Goal: Use online tool/utility: Use online tool/utility

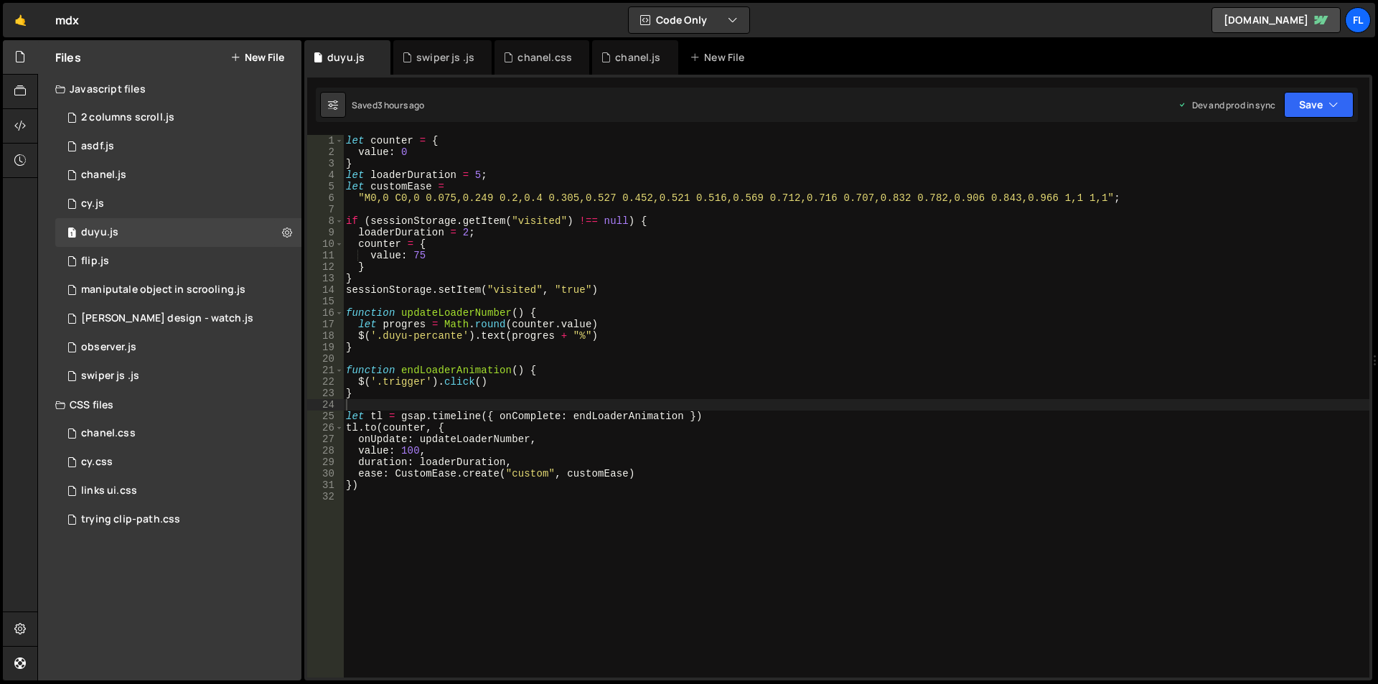
click at [441, 531] on div "let counter = { value : 0 } let loaderDuration = 5 ; let customEase = "M0,0 C0,…" at bounding box center [856, 417] width 1026 height 565
click at [384, 490] on div "let counter = { value : 0 } let loaderDuration = 5 ; let customEase = "M0,0 C0,…" at bounding box center [856, 417] width 1026 height 565
click at [413, 485] on div "let counter = { value : 0 } let loaderDuration = 5 ; let customEase = "M0,0 C0,…" at bounding box center [856, 417] width 1026 height 565
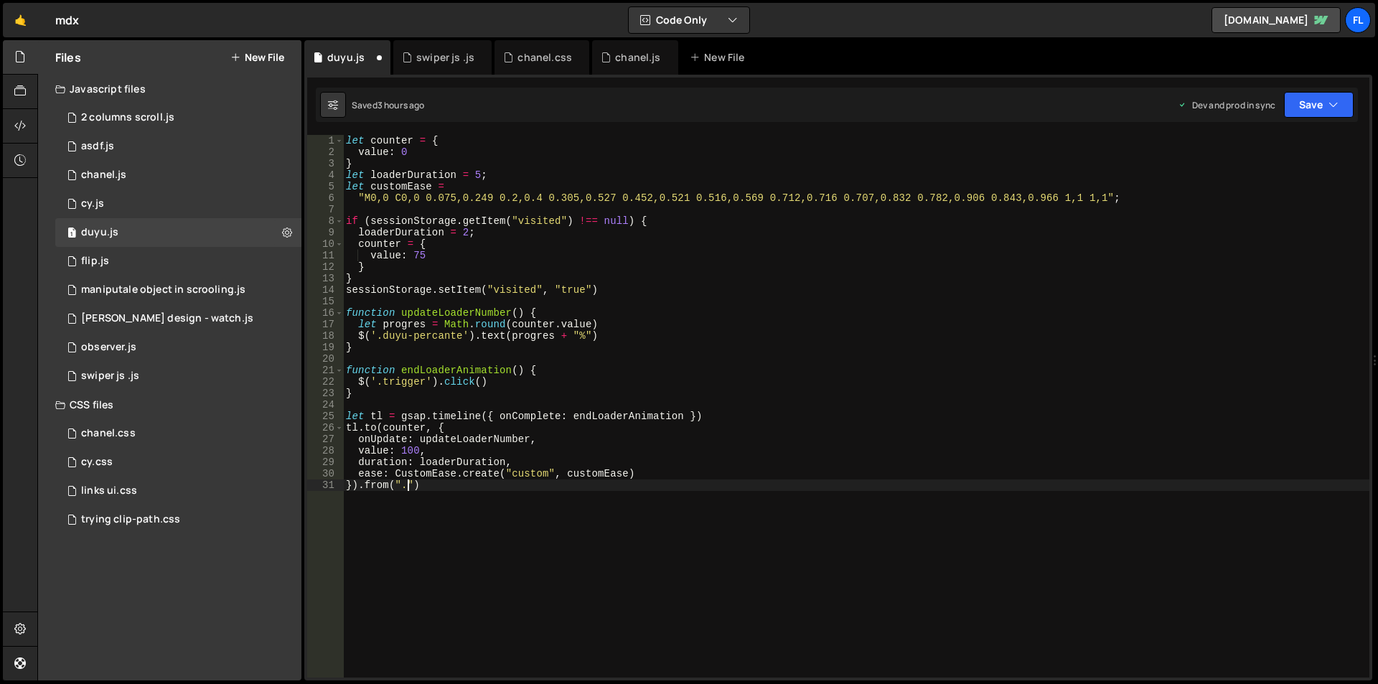
paste textarea "duyu-product-box")"
type textarea "}).from(".duyu-product-box", {)"
click at [361, 484] on div "let counter = { value : 0 } let loaderDuration = 5 ; let customEase = "M0,0 C0,…" at bounding box center [856, 417] width 1026 height 565
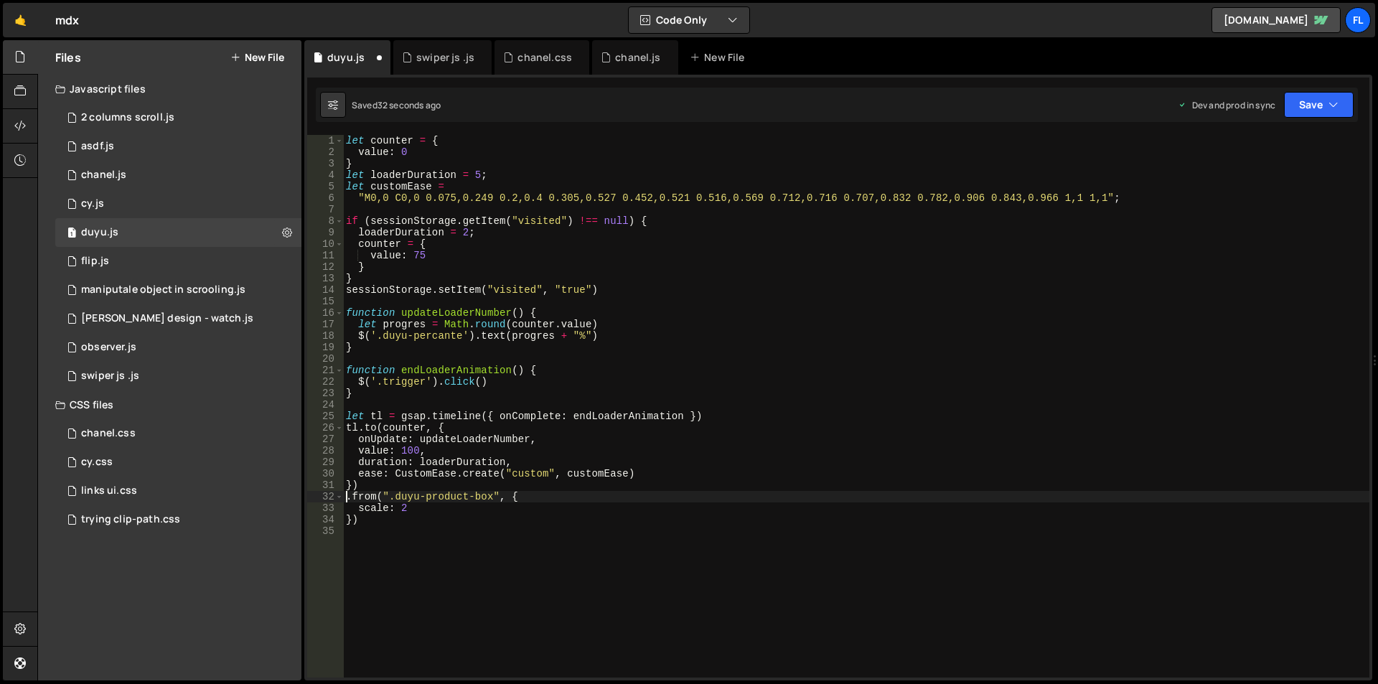
scroll to position [0, 1]
type textarea "gsap.from(".duyu-product-box", {"
click at [382, 559] on div "let counter = { value : 0 } let loaderDuration = 5 ; let customEase = "M0,0 C0,…" at bounding box center [856, 417] width 1026 height 565
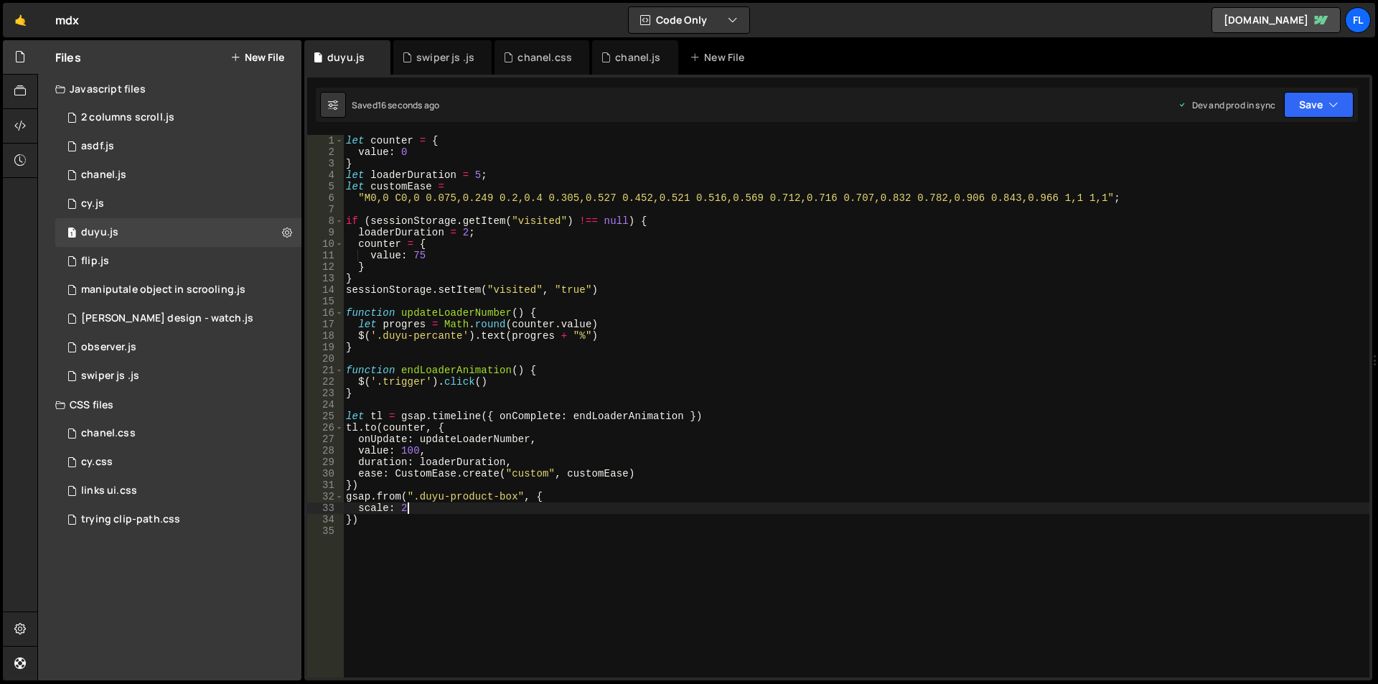
click at [413, 508] on div "let counter = { value : 0 } let loaderDuration = 5 ; let customEase = "M0,0 C0,…" at bounding box center [856, 417] width 1026 height 565
click at [352, 519] on div "let counter = { value : 0 } let loaderDuration = 5 ; let customEase = "M0,0 C0,…" at bounding box center [856, 417] width 1026 height 565
click at [375, 519] on div "let counter = { value : 0 } let loaderDuration = 5 ; let customEase = "M0,0 C0,…" at bounding box center [856, 417] width 1026 height 565
click at [380, 519] on div "let counter = { value : 0 } let loaderDuration = 5 ; let customEase = "M0,0 C0,…" at bounding box center [856, 417] width 1026 height 565
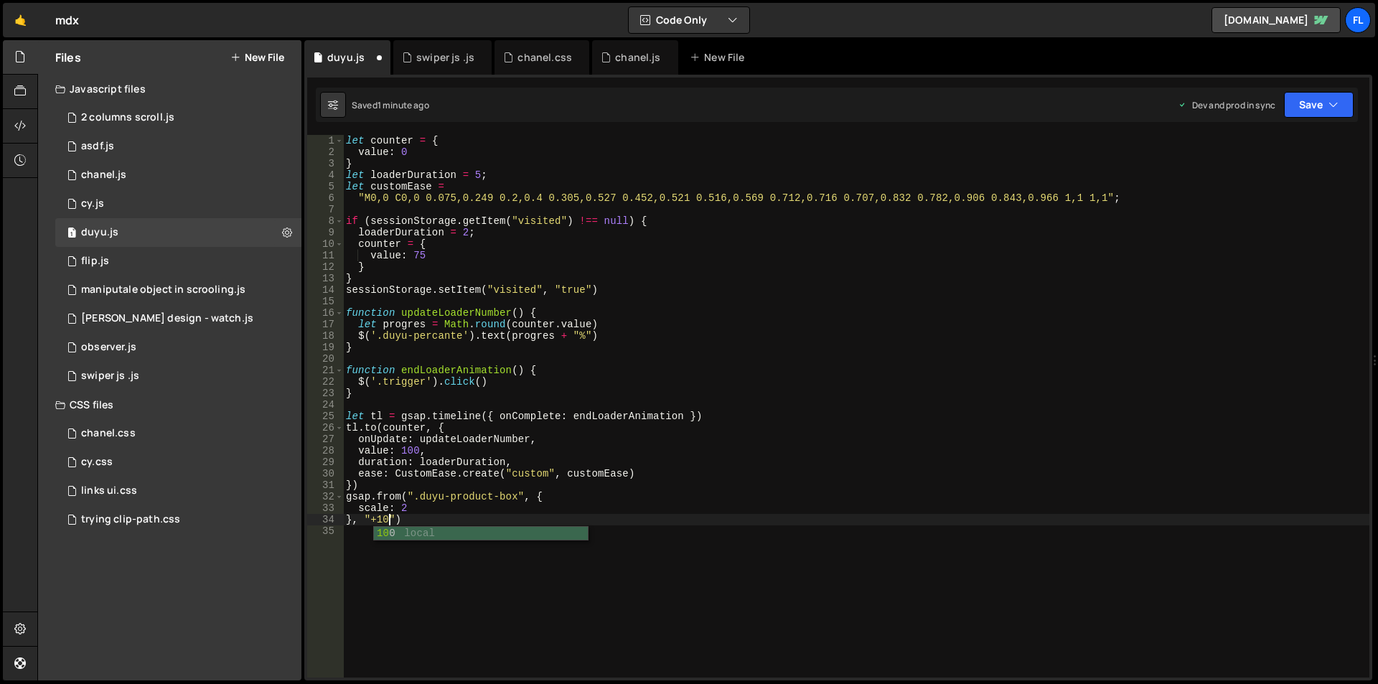
scroll to position [0, 3]
drag, startPoint x: 395, startPoint y: 519, endPoint x: 377, endPoint y: 521, distance: 17.3
click at [377, 521] on div "let counter = { value : 0 } let loaderDuration = 5 ; let customEase = "M0,0 C0,…" at bounding box center [856, 417] width 1026 height 565
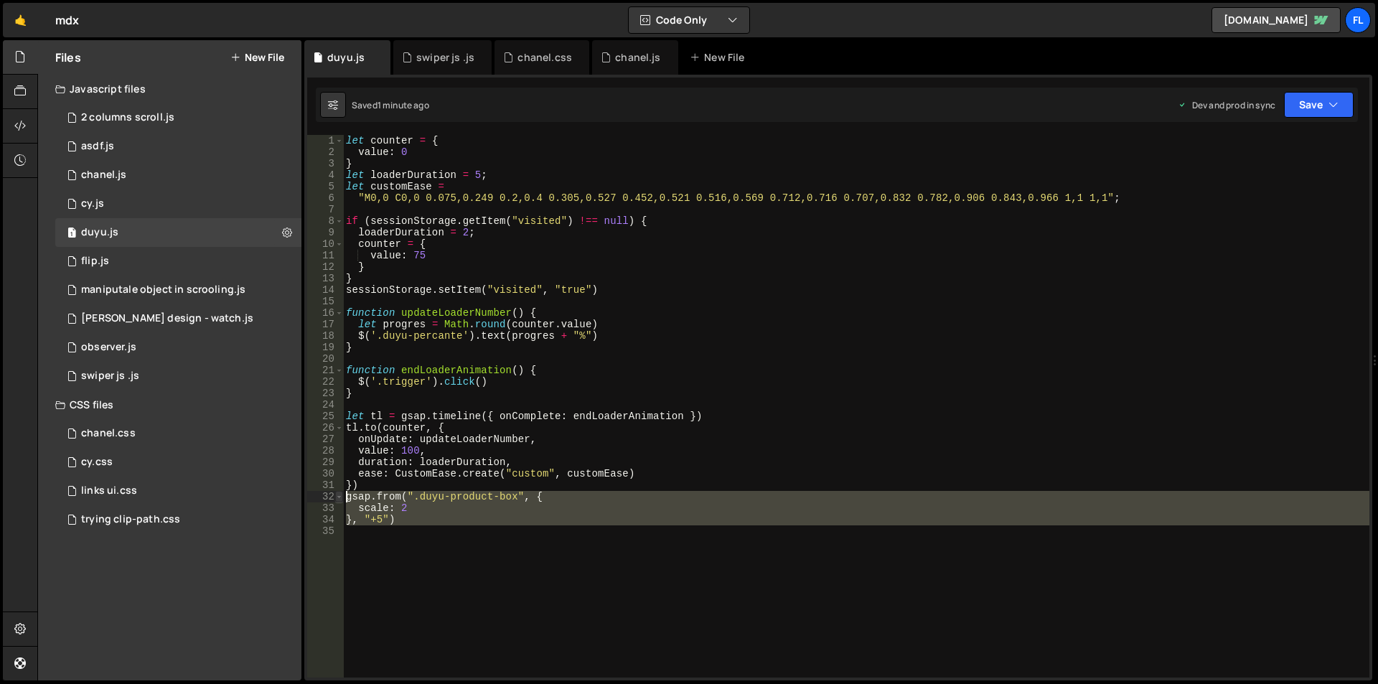
drag, startPoint x: 385, startPoint y: 537, endPoint x: 339, endPoint y: 499, distance: 59.1
click at [339, 499] on div "}, "+5") 1 2 3 4 5 6 7 8 9 10 11 12 13 14 15 16 17 18 19 20 21 22 23 24 25 26 2…" at bounding box center [838, 406] width 1062 height 542
click at [372, 496] on div "let counter = { value : 0 } let loaderDuration = 5 ; let customEase = "M0,0 C0,…" at bounding box center [856, 406] width 1026 height 542
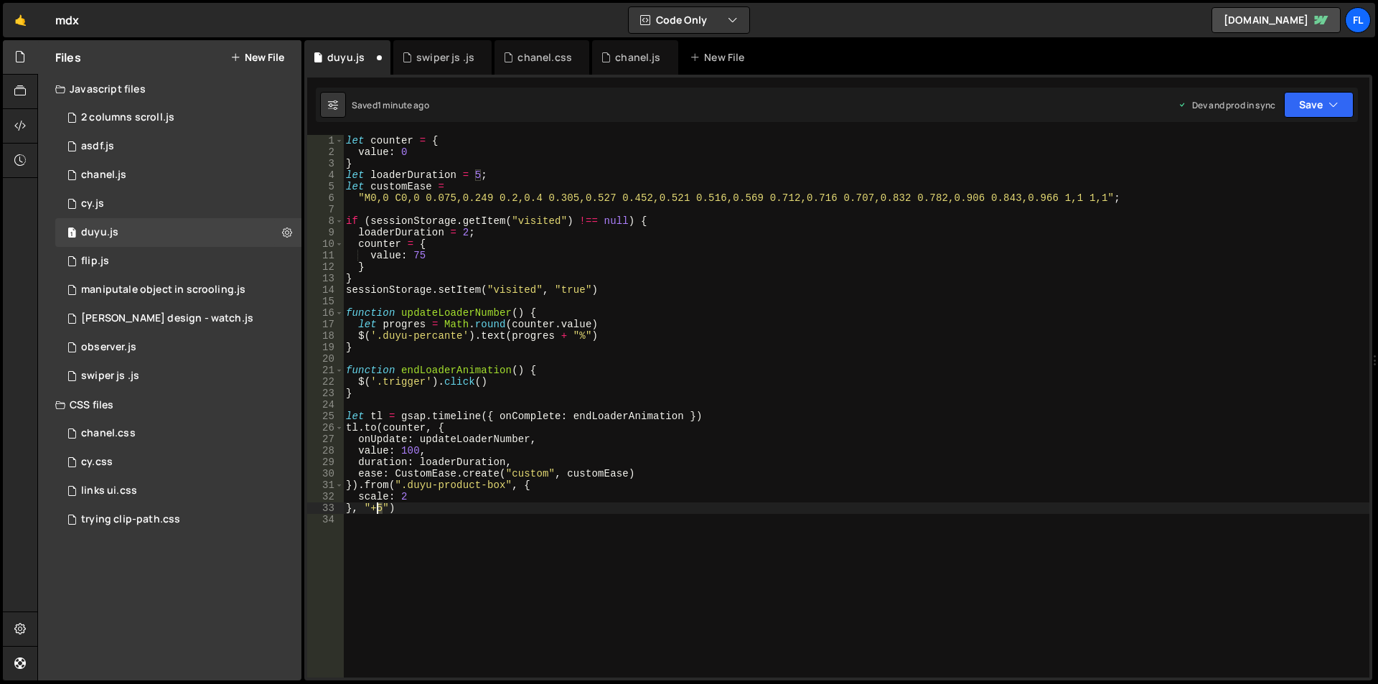
click at [378, 510] on div "let counter = { value : 0 } let loaderDuration = 5 ; let customEase = "M0,0 C0,…" at bounding box center [856, 417] width 1026 height 565
drag, startPoint x: 387, startPoint y: 506, endPoint x: 354, endPoint y: 509, distance: 33.8
click at [354, 509] on div "let counter = { value : 0 } let loaderDuration = 5 ; let customEase = "M0,0 C0,…" at bounding box center [856, 417] width 1026 height 565
click at [349, 507] on div "let counter = { value : 0 } let loaderDuration = 5 ; let customEase = "M0,0 C0,…" at bounding box center [856, 417] width 1026 height 565
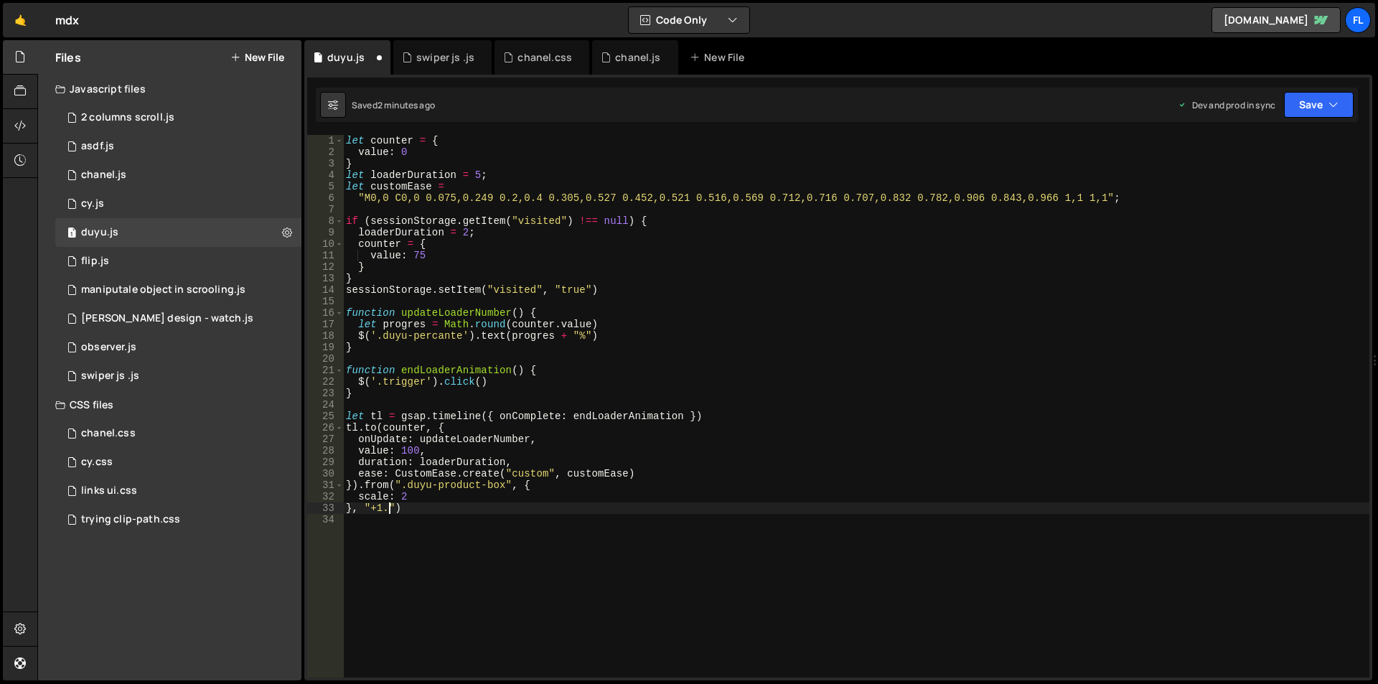
scroll to position [0, 3]
click at [372, 510] on div "let counter = { value : 0 } let loaderDuration = 5 ; let customEase = "M0,0 C0,…" at bounding box center [856, 417] width 1026 height 565
click at [372, 507] on div "let counter = { value : 0 } let loaderDuration = 5 ; let customEase = "M0,0 C0,…" at bounding box center [856, 417] width 1026 height 565
click at [370, 508] on div "let counter = { value : 0 } let loaderDuration = 5 ; let customEase = "M0,0 C0,…" at bounding box center [856, 417] width 1026 height 565
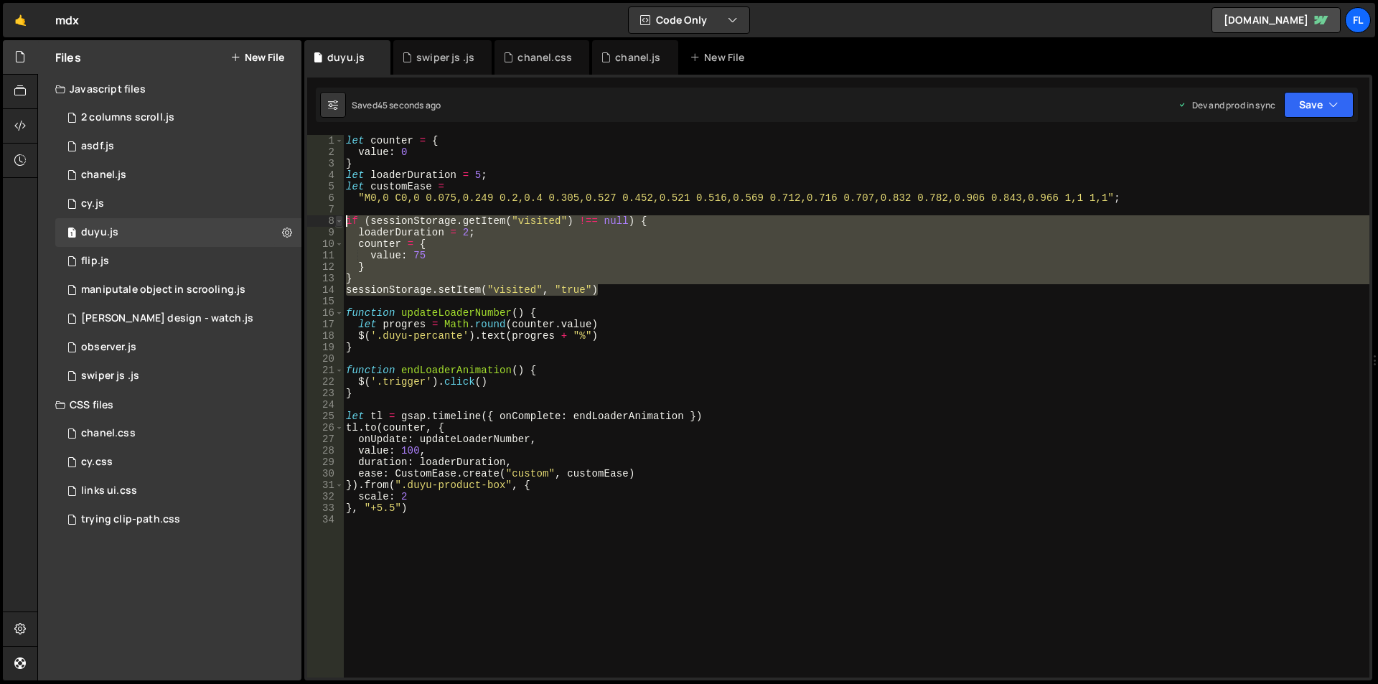
drag, startPoint x: 601, startPoint y: 289, endPoint x: 336, endPoint y: 220, distance: 274.4
click at [336, 220] on div "}, "+5.5") 1 2 3 4 5 6 7 8 9 10 11 12 13 14 15 16 17 18 19 20 21 22 23 24 25 26…" at bounding box center [838, 406] width 1062 height 542
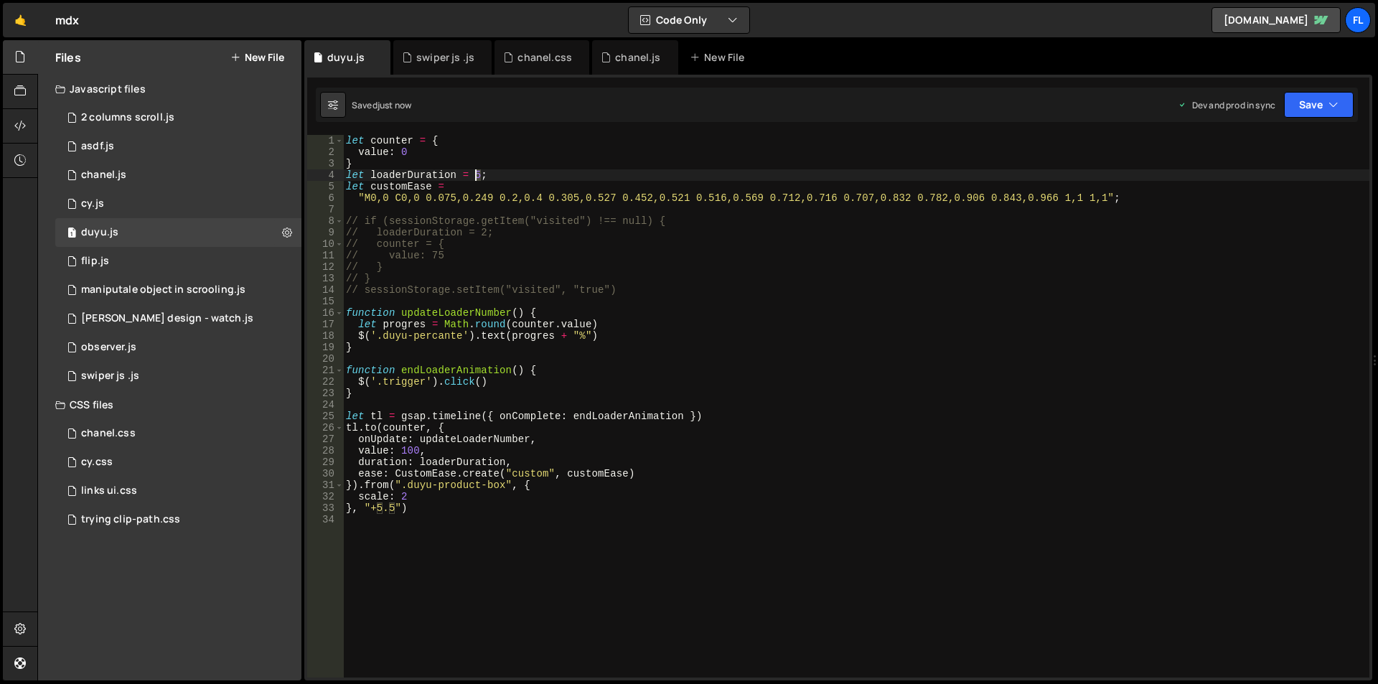
drag, startPoint x: 482, startPoint y: 171, endPoint x: 474, endPoint y: 171, distance: 8.6
click at [474, 171] on div "let counter = { value : 0 } let loaderDuration = 5 ; let customEase = "M0,0 C0,…" at bounding box center [856, 417] width 1026 height 565
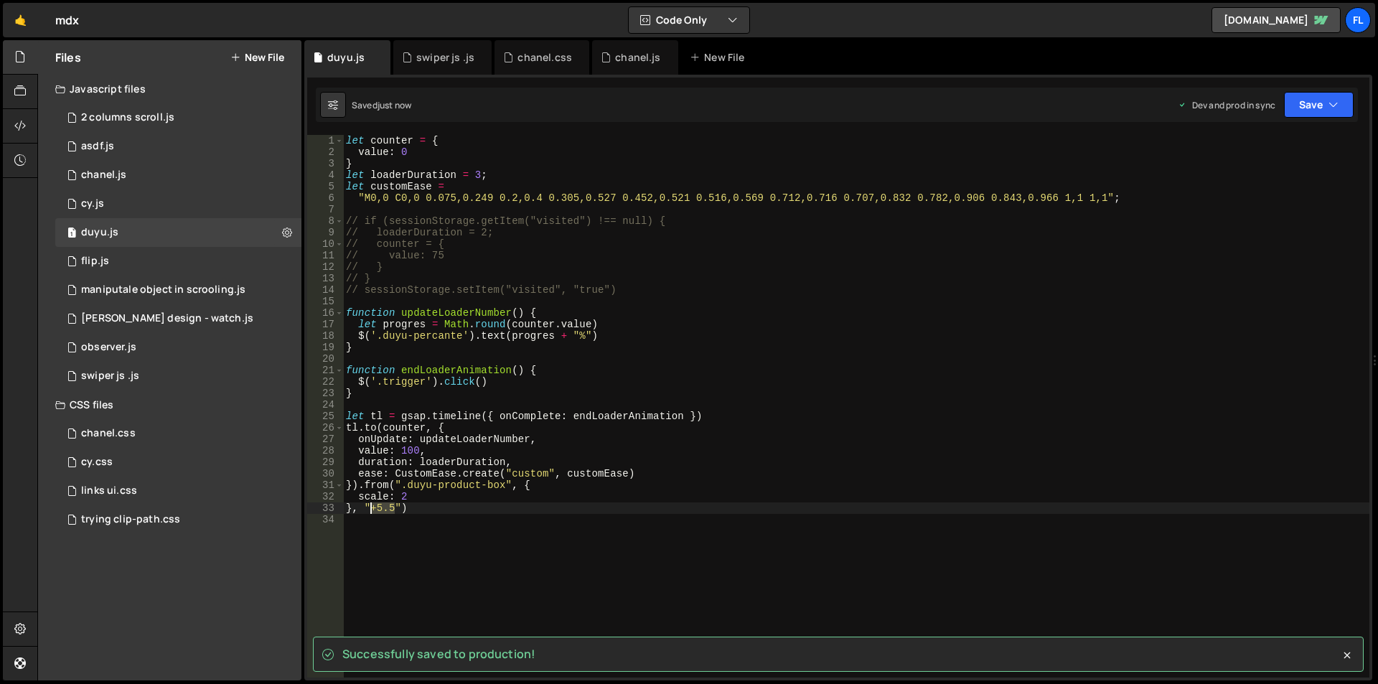
drag, startPoint x: 397, startPoint y: 506, endPoint x: 373, endPoint y: 509, distance: 23.9
click at [373, 509] on div "let counter = { value : 0 } let loaderDuration = 3 ; let customEase = "M0,0 C0,…" at bounding box center [856, 417] width 1026 height 565
drag, startPoint x: 376, startPoint y: 508, endPoint x: 352, endPoint y: 508, distance: 23.7
click at [352, 508] on div "let counter = { value : 0 } let loaderDuration = 3 ; let customEase = "M0,0 C0,…" at bounding box center [856, 417] width 1026 height 565
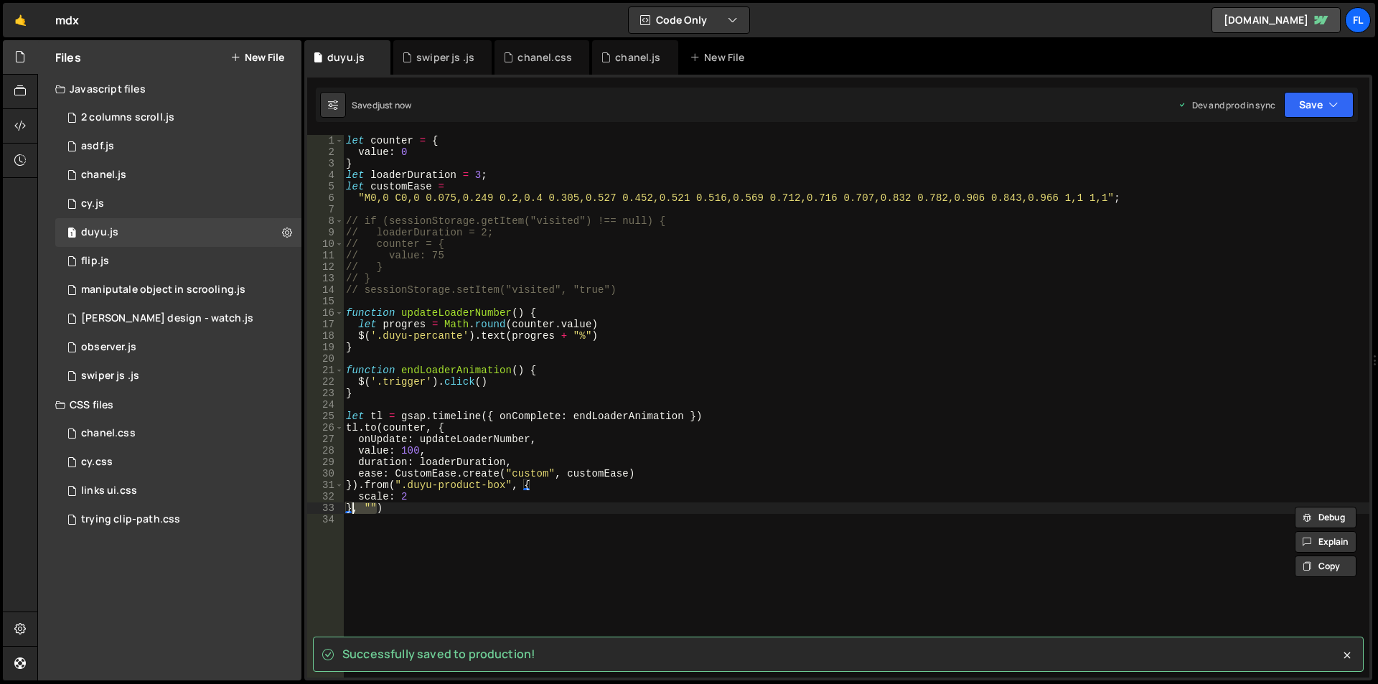
scroll to position [0, 0]
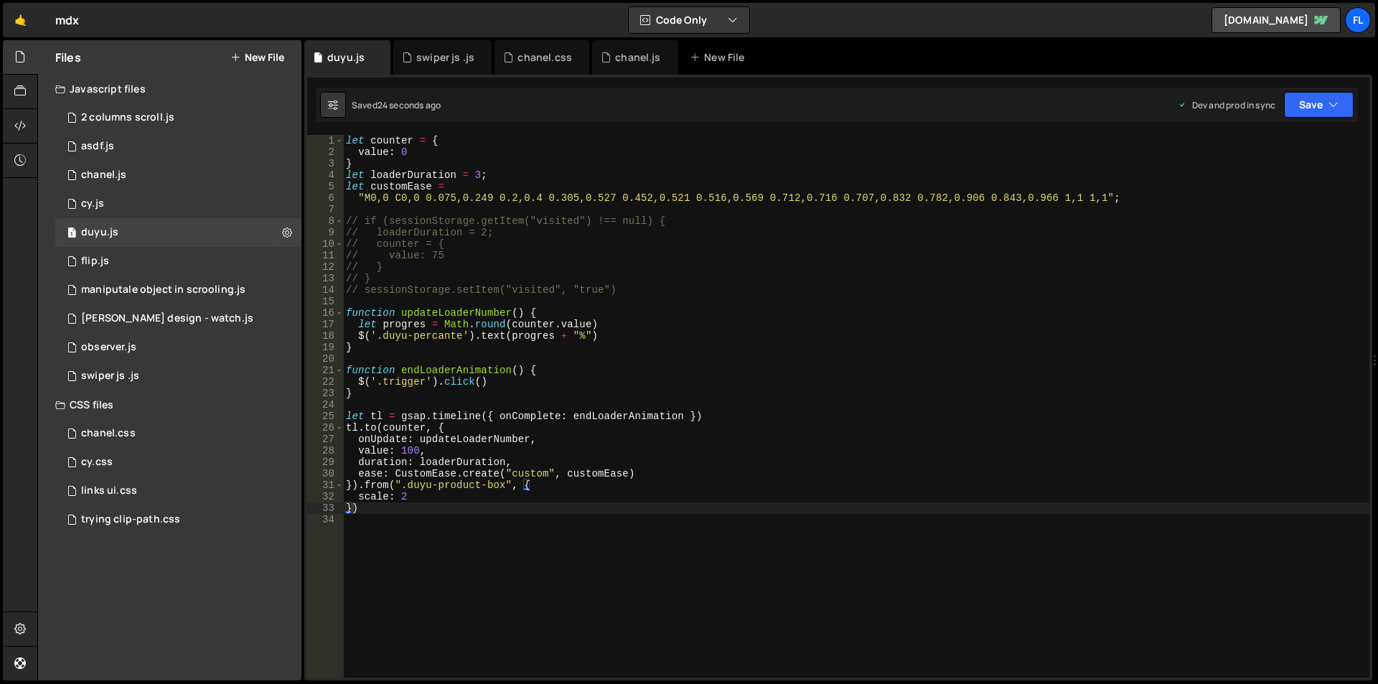
click at [357, 484] on div "let counter = { value : 0 } let loaderDuration = 3 ; let customEase = "M0,0 C0,…" at bounding box center [856, 417] width 1026 height 565
click at [351, 520] on div "let counter = { value : 0 } let loaderDuration = 3 ; let customEase = "M0,0 C0,…" at bounding box center [856, 417] width 1026 height 565
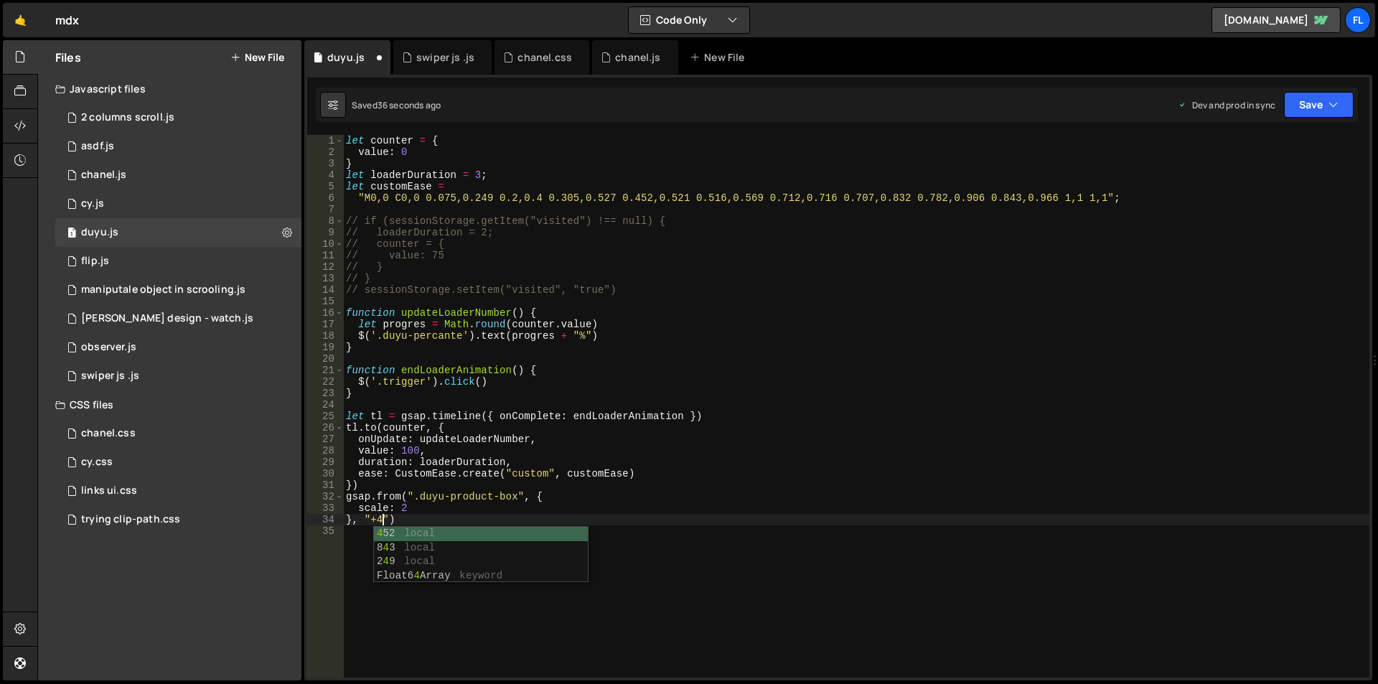
scroll to position [0, 3]
drag, startPoint x: 405, startPoint y: 509, endPoint x: 398, endPoint y: 508, distance: 7.2
click at [398, 508] on div "let counter = { value : 0 } let loaderDuration = 3 ; let customEase = "M0,0 C0,…" at bounding box center [856, 417] width 1026 height 565
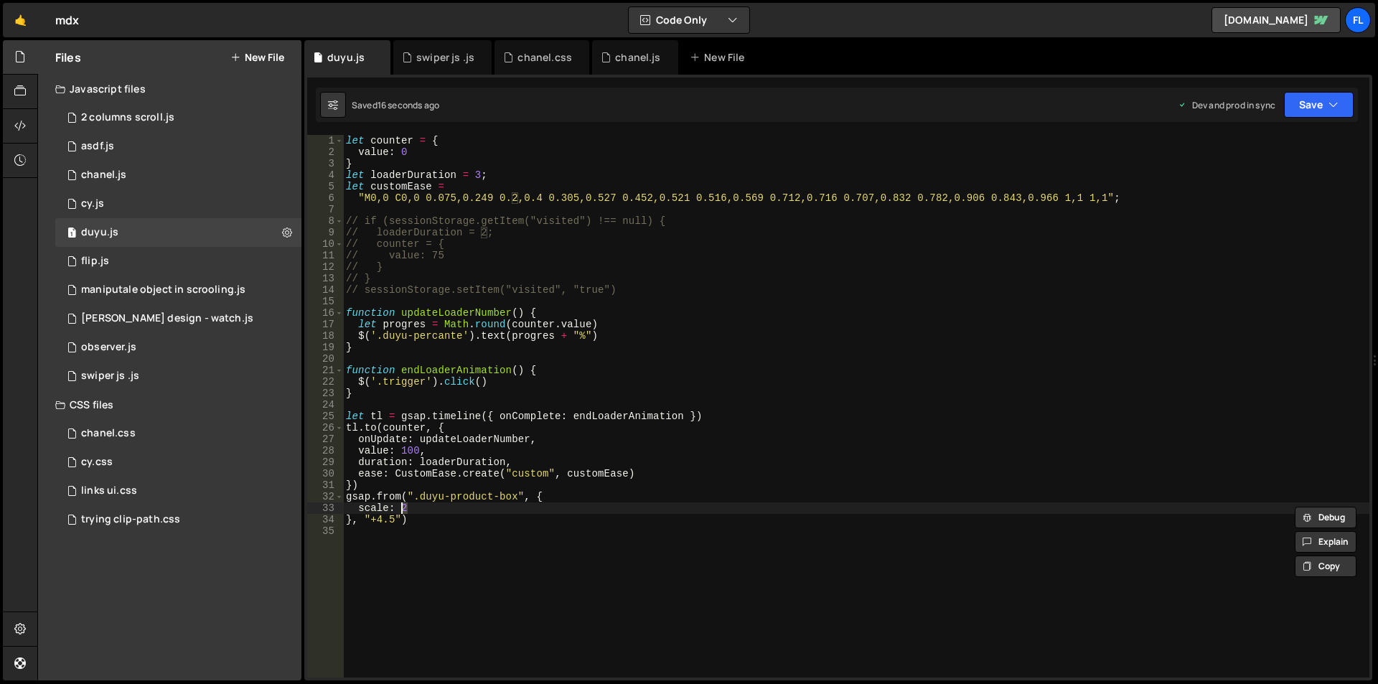
scroll to position [0, 4]
click at [389, 519] on div "let counter = { value : 0 } let loaderDuration = 3 ; let customEase = "M0,0 C0,…" at bounding box center [856, 417] width 1026 height 565
drag, startPoint x: 395, startPoint y: 518, endPoint x: 383, endPoint y: 518, distance: 12.2
click at [383, 518] on div "let counter = { value : 0 } let loaderDuration = 3 ; let customEase = "M0,0 C0,…" at bounding box center [856, 417] width 1026 height 565
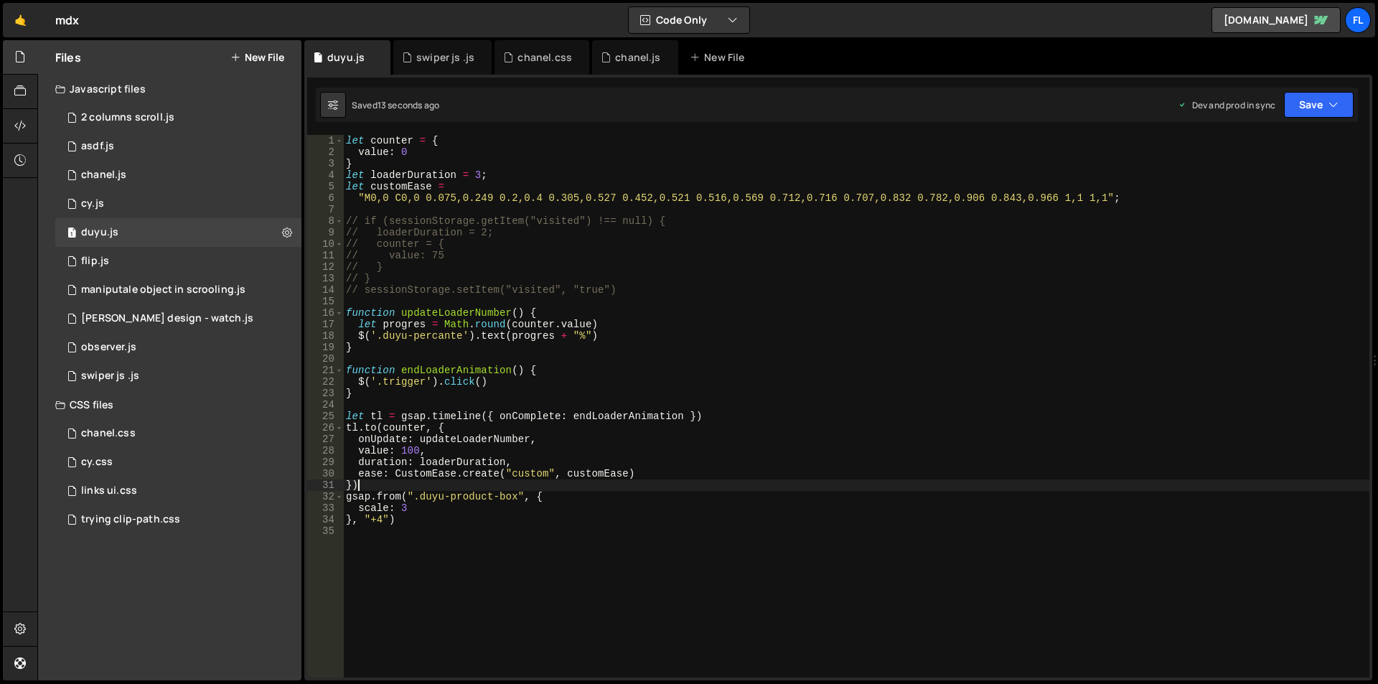
click at [365, 486] on div "let counter = { value : 0 } let loaderDuration = 3 ; let customEase = "M0,0 C0,…" at bounding box center [856, 417] width 1026 height 565
type textarea "})"
click at [404, 496] on div "let counter = { value : 0 } let loaderDuration = 3 ; let customEase = "M0,0 C0,…" at bounding box center [856, 417] width 1026 height 565
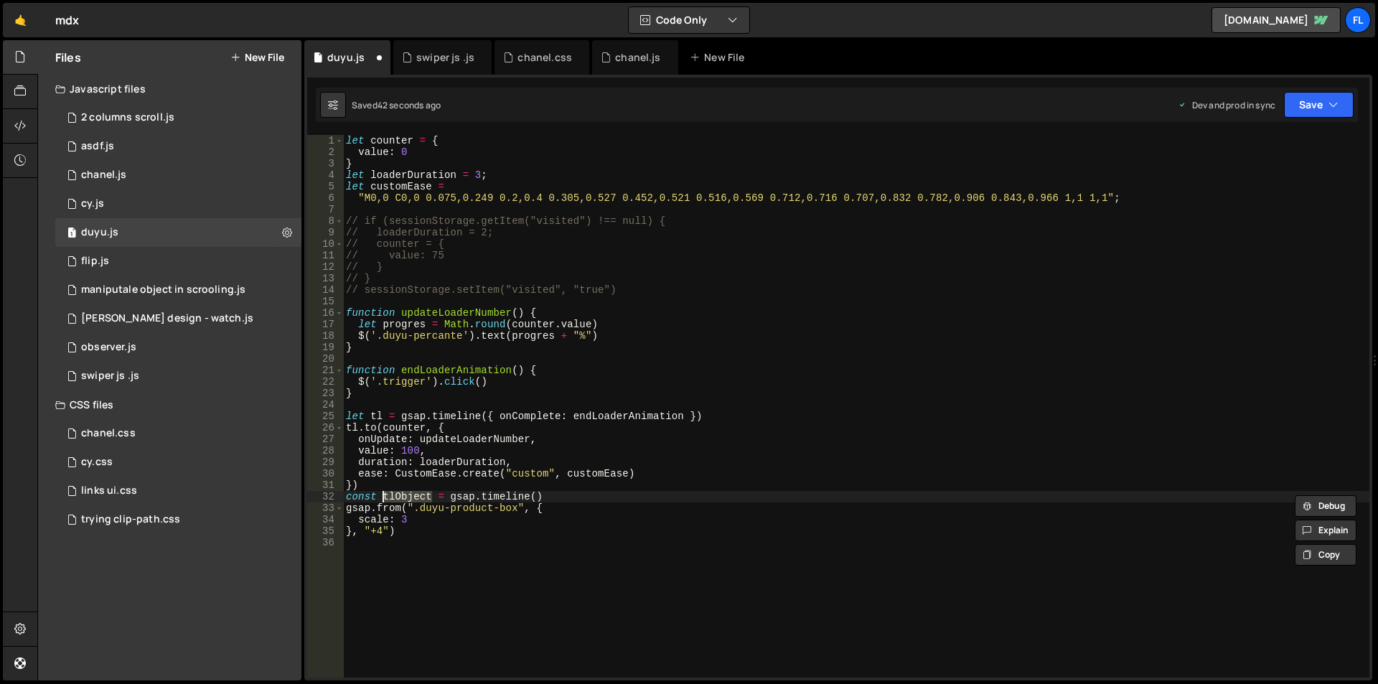
click at [357, 509] on div "let counter = { value : 0 } let loaderDuration = 3 ; let customEase = "M0,0 C0,…" at bounding box center [856, 417] width 1026 height 565
paste textarea "tlObject"
click at [400, 530] on div "let counter = { value : 0 } let loaderDuration = 3 ; let customEase = "M0,0 C0,…" at bounding box center [856, 417] width 1026 height 565
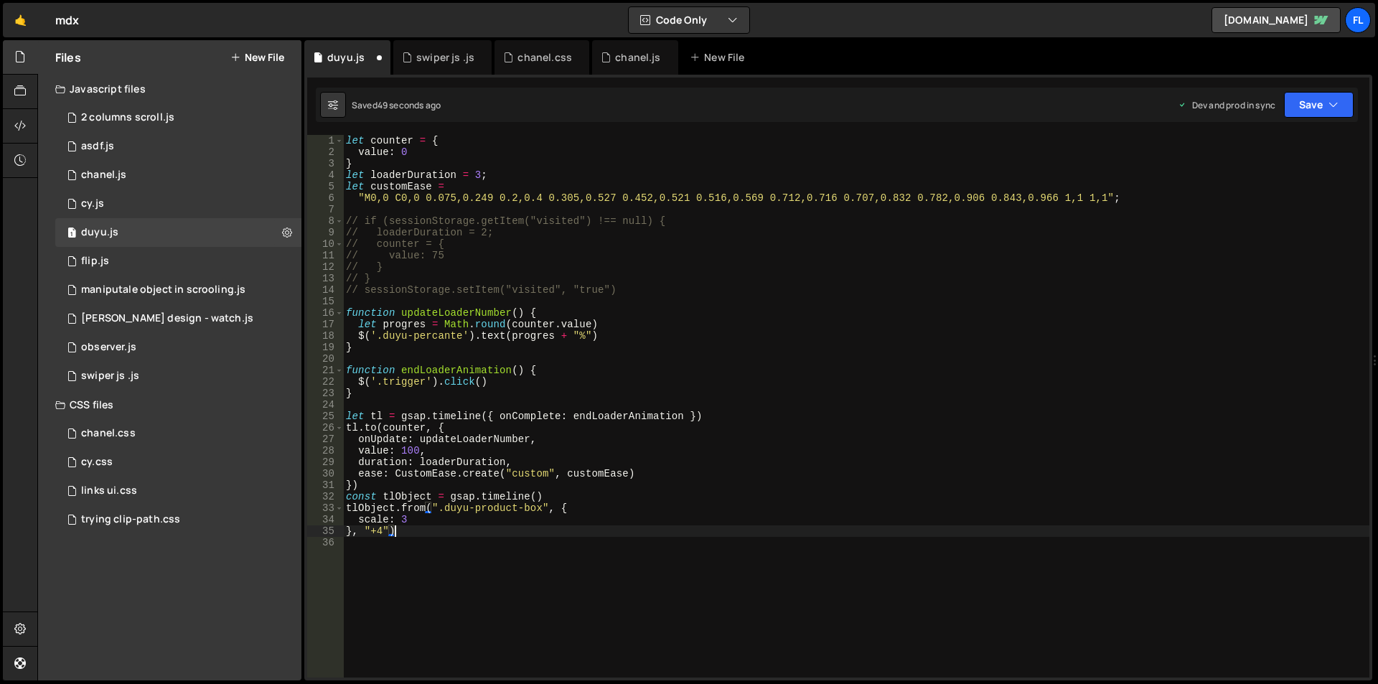
click at [549, 499] on div "let counter = { value : 0 } let loaderDuration = 3 ; let customEase = "M0,0 C0,…" at bounding box center [856, 417] width 1026 height 565
type textarea "const tlObject = gsap.timeline()"
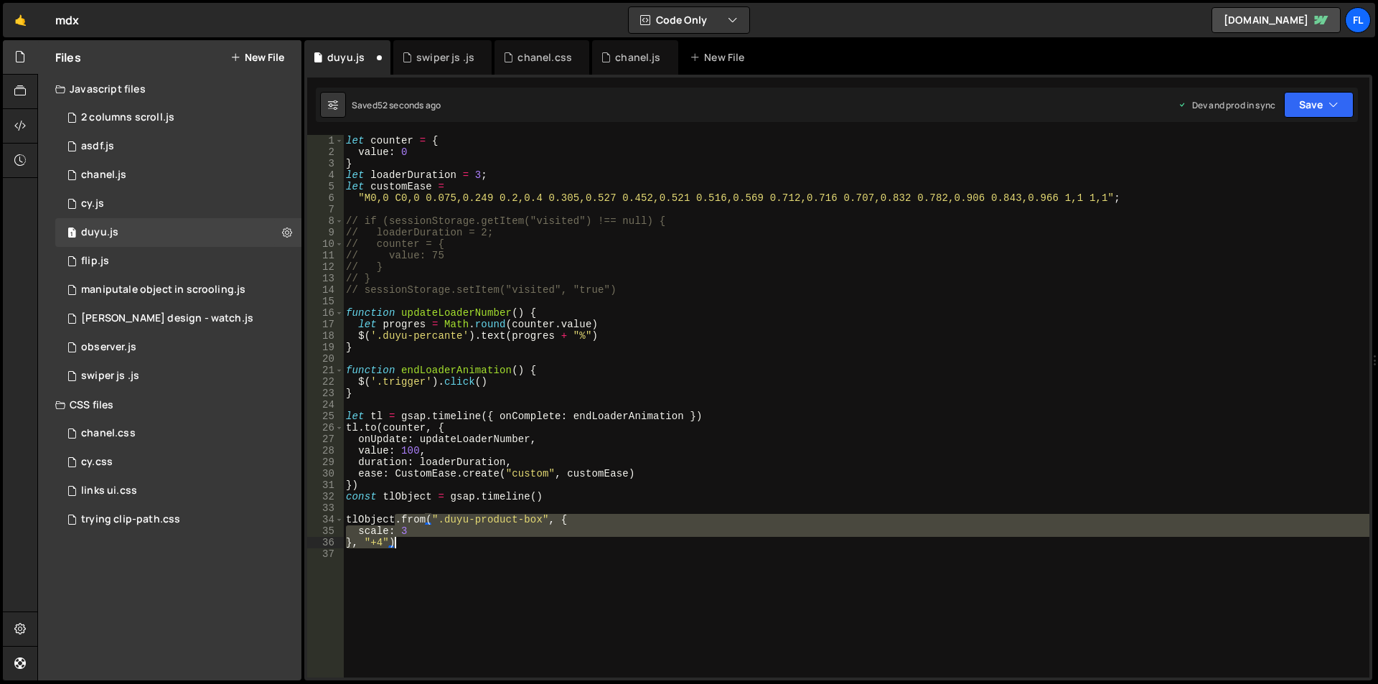
drag, startPoint x: 394, startPoint y: 519, endPoint x: 415, endPoint y: 544, distance: 33.1
click at [415, 544] on div "let counter = { value : 0 } let loaderDuration = 3 ; let customEase = "M0,0 C0,…" at bounding box center [856, 417] width 1026 height 565
click at [400, 547] on div "let counter = { value : 0 } let loaderDuration = 3 ; let customEase = "M0,0 C0,…" at bounding box center [856, 406] width 1026 height 542
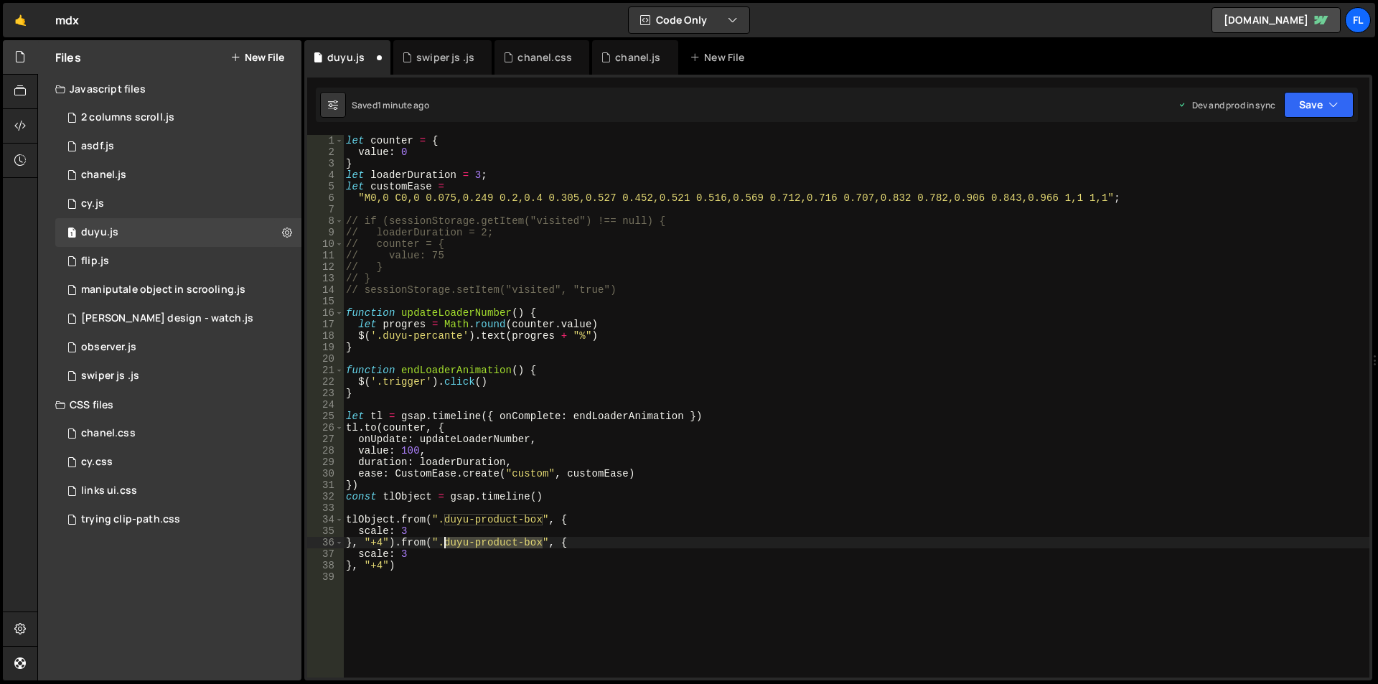
drag, startPoint x: 541, startPoint y: 542, endPoint x: 446, endPoint y: 545, distance: 95.5
click at [446, 545] on div "let counter = { value : 0 } let loaderDuration = 3 ; let customEase = "M0,0 C0,…" at bounding box center [856, 417] width 1026 height 565
paste textarea "ill-blur"
drag, startPoint x: 406, startPoint y: 554, endPoint x: 358, endPoint y: 553, distance: 48.1
click at [358, 553] on div "let counter = { value : 0 } let loaderDuration = 3 ; let customEase = "M0,0 C0,…" at bounding box center [856, 417] width 1026 height 565
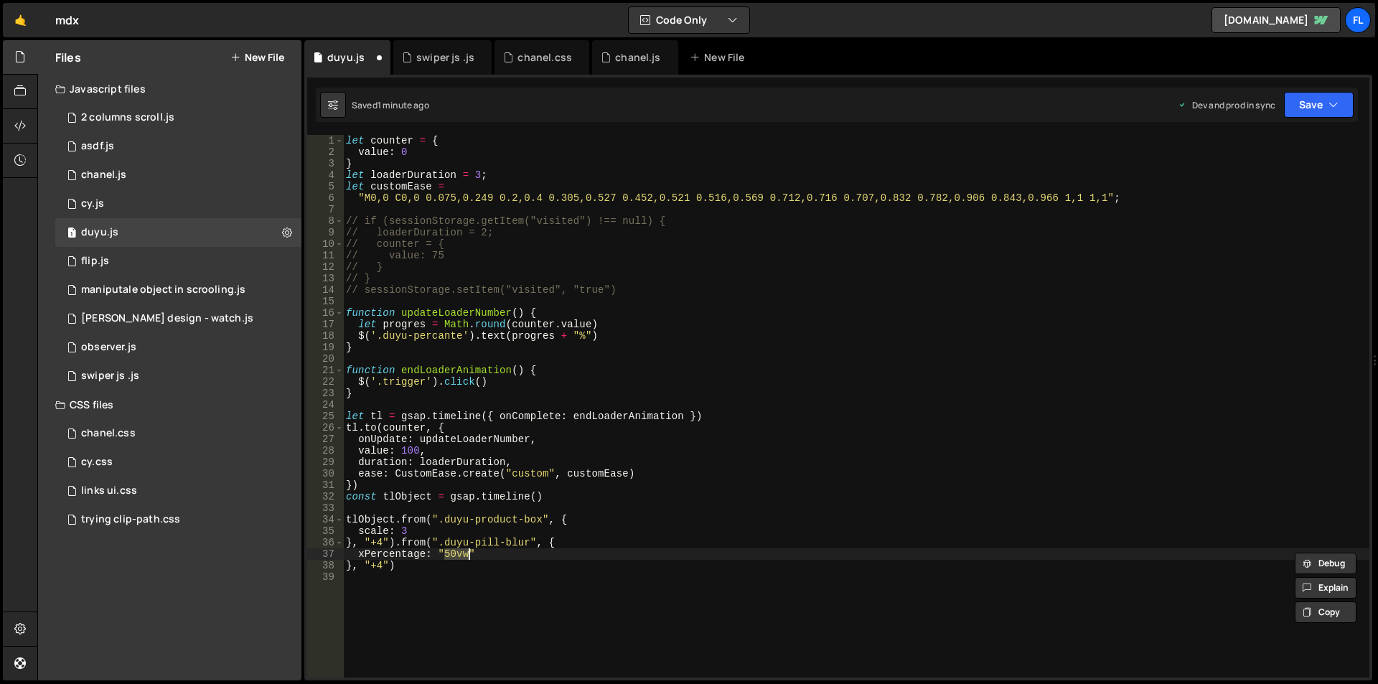
scroll to position [0, 6]
drag, startPoint x: 425, startPoint y: 552, endPoint x: 366, endPoint y: 559, distance: 59.9
click at [366, 559] on div "let counter = { value : 0 } let loaderDuration = 3 ; let customEase = "M0,0 C0,…" at bounding box center [856, 417] width 1026 height 565
click at [453, 528] on div "let counter = { value : 0 } let loaderDuration = 3 ; let customEase = "M0,0 C0,…" at bounding box center [856, 417] width 1026 height 565
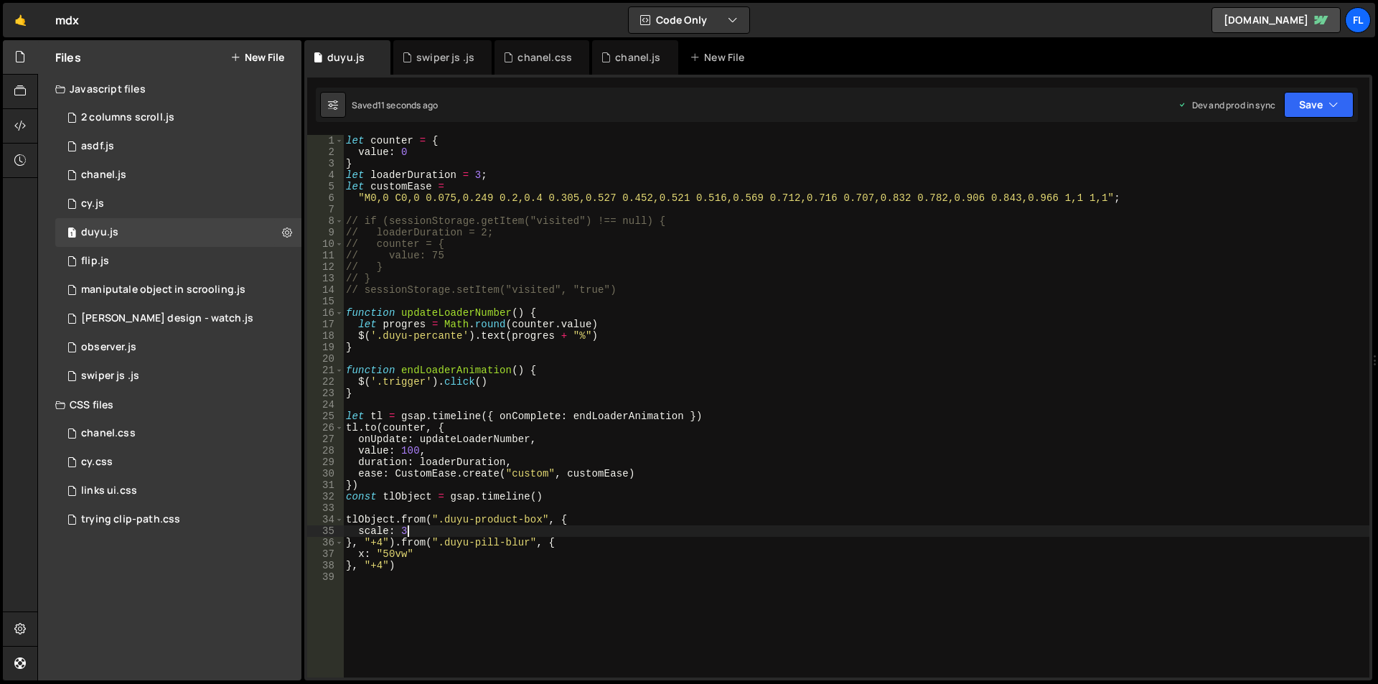
scroll to position [0, 4]
type textarea "scale: 3,"
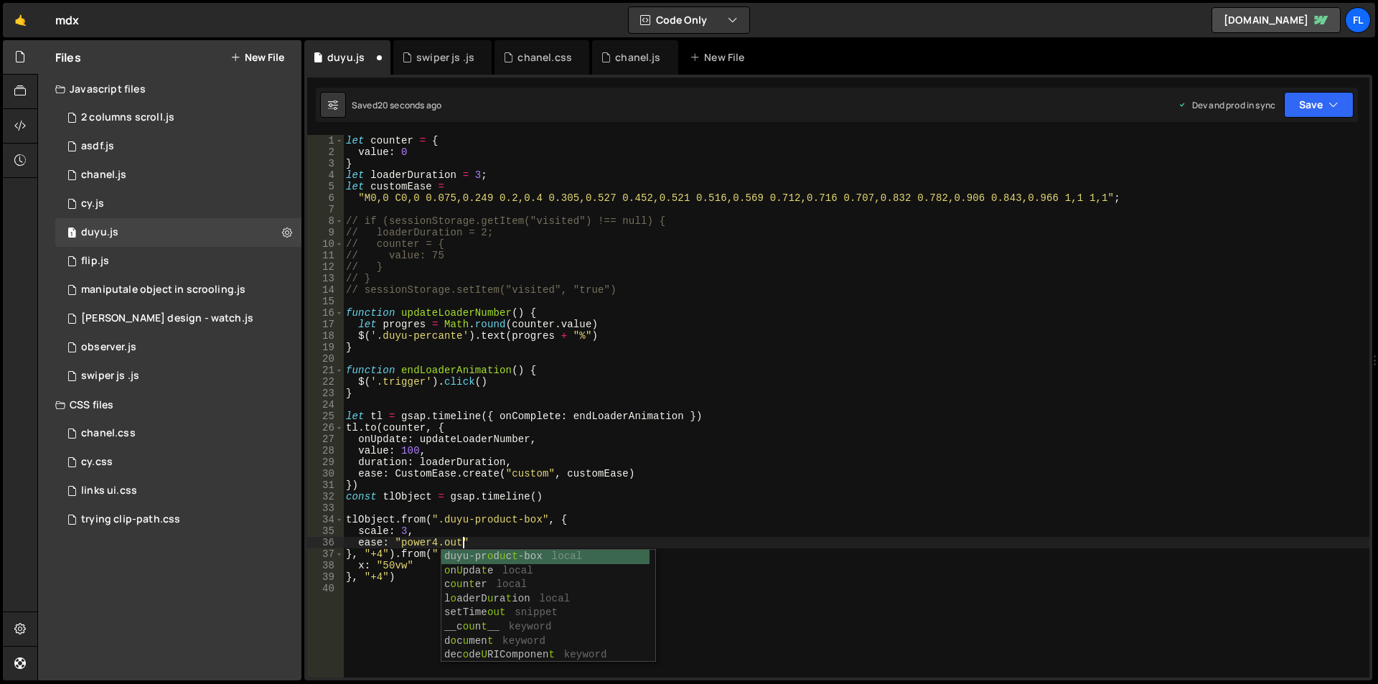
scroll to position [0, 7]
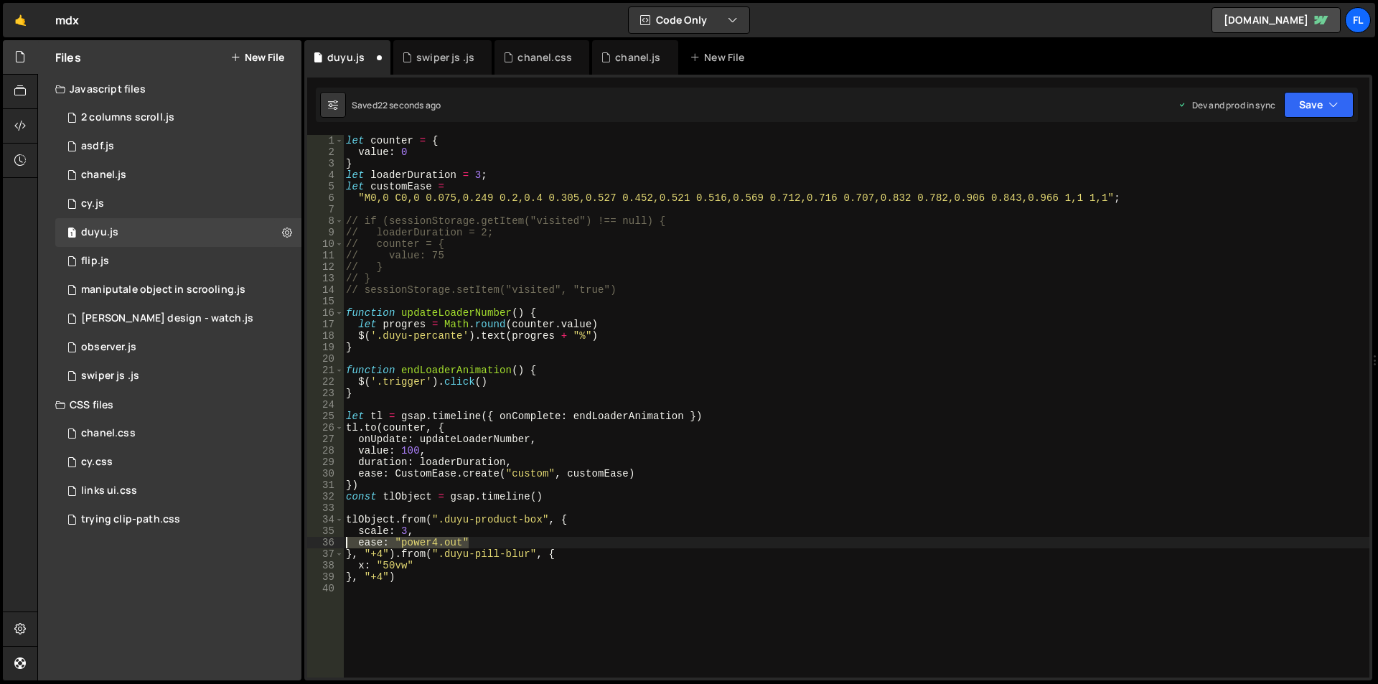
drag, startPoint x: 475, startPoint y: 541, endPoint x: 316, endPoint y: 542, distance: 159.3
click at [316, 542] on div "ease: "power4.out 1 2 3 4 5 6 7 8 9 10 11 12 13 14 15 16 17 18 19 20 21 22 23 2…" at bounding box center [838, 406] width 1062 height 542
click at [437, 565] on div "let counter = { value : 0 } let loaderDuration = 3 ; let customEase = "M0,0 C0,…" at bounding box center [856, 417] width 1026 height 565
type textarea "x: "50vw","
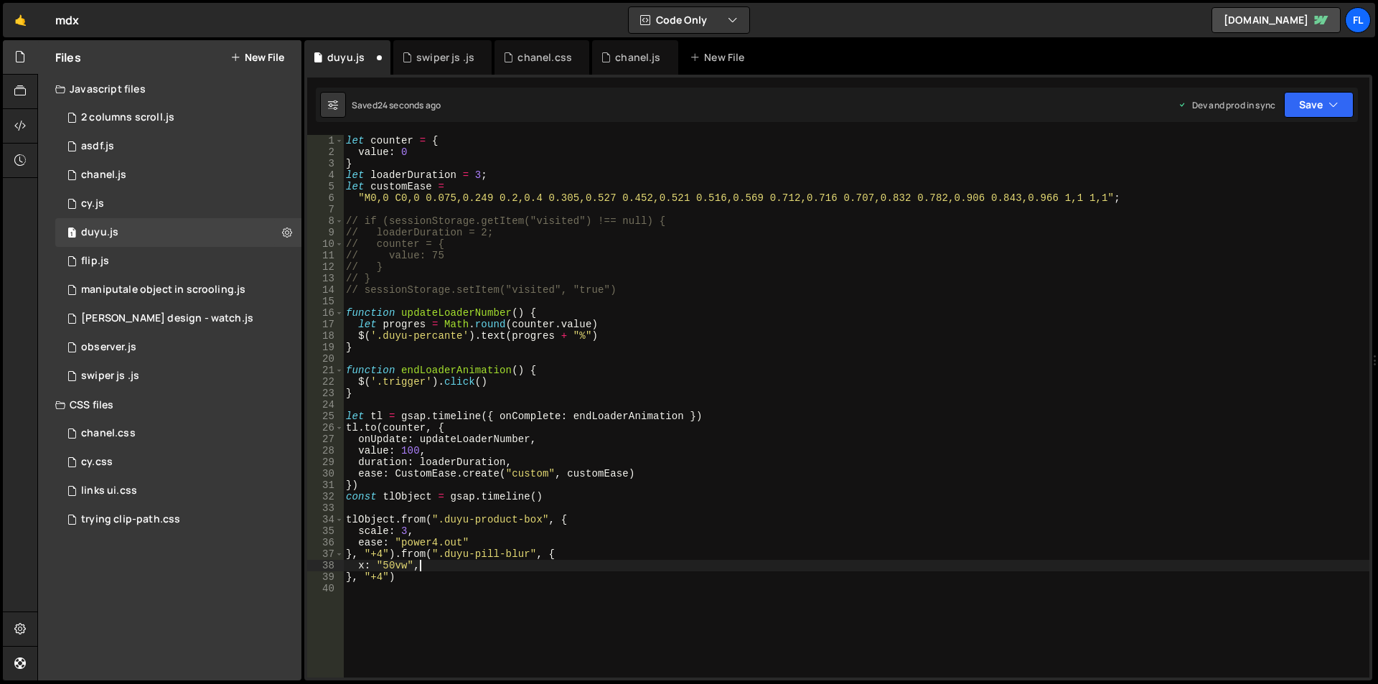
scroll to position [0, 0]
paste textarea "ease: "power4.out""
click at [474, 542] on div "let counter = { value : 0 } let loaderDuration = 3 ; let customEase = "M0,0 C0,…" at bounding box center [856, 417] width 1026 height 565
type textarea "ease: "power4.out","
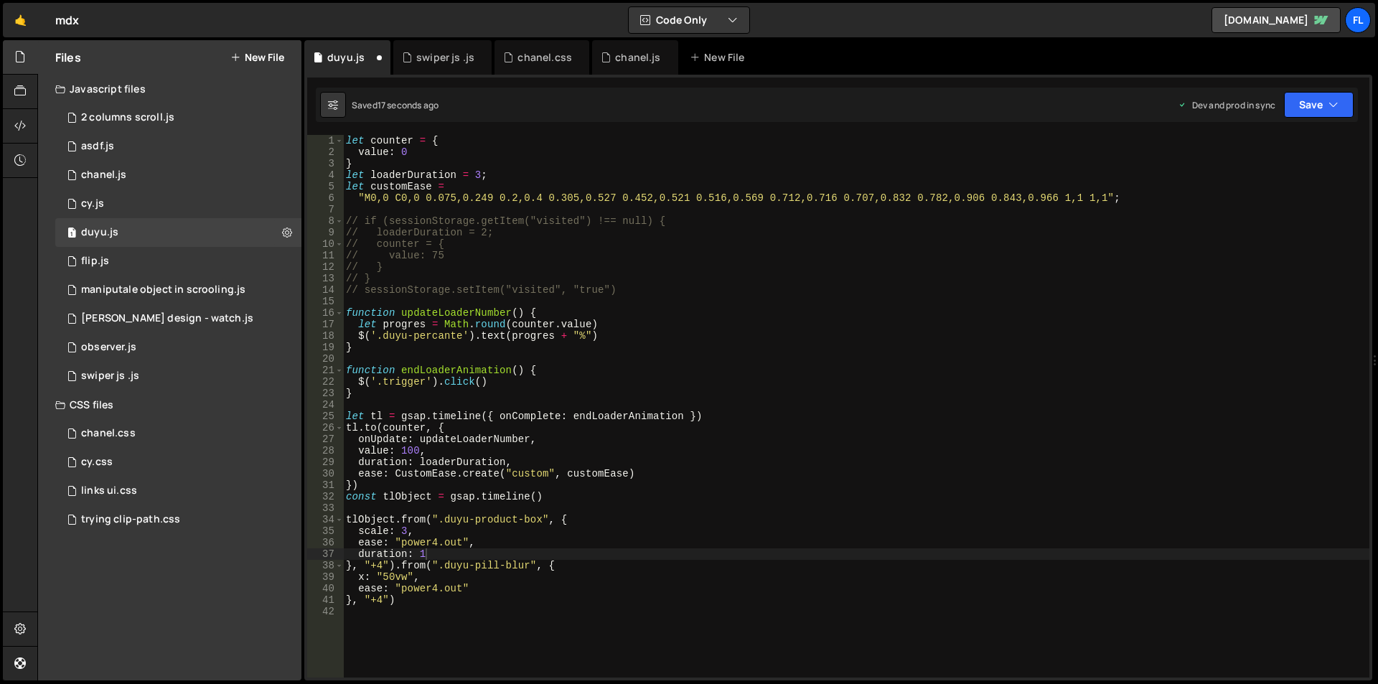
click at [450, 548] on body "Projects [GEOGRAPHIC_DATA] Blog fl Projects Your Teams Account Upgrade Logout" at bounding box center [689, 342] width 1378 height 684
drag, startPoint x: 439, startPoint y: 552, endPoint x: 326, endPoint y: 553, distance: 113.4
click at [326, 553] on div "duration: 1 1 2 3 4 5 6 7 8 9 10 11 12 13 14 15 16 17 18 19 20 21 22 23 24 25 2…" at bounding box center [838, 406] width 1062 height 542
click at [478, 595] on div "let counter = { value : 0 } let loaderDuration = 3 ; let customEase = "M0,0 C0,…" at bounding box center [856, 417] width 1026 height 565
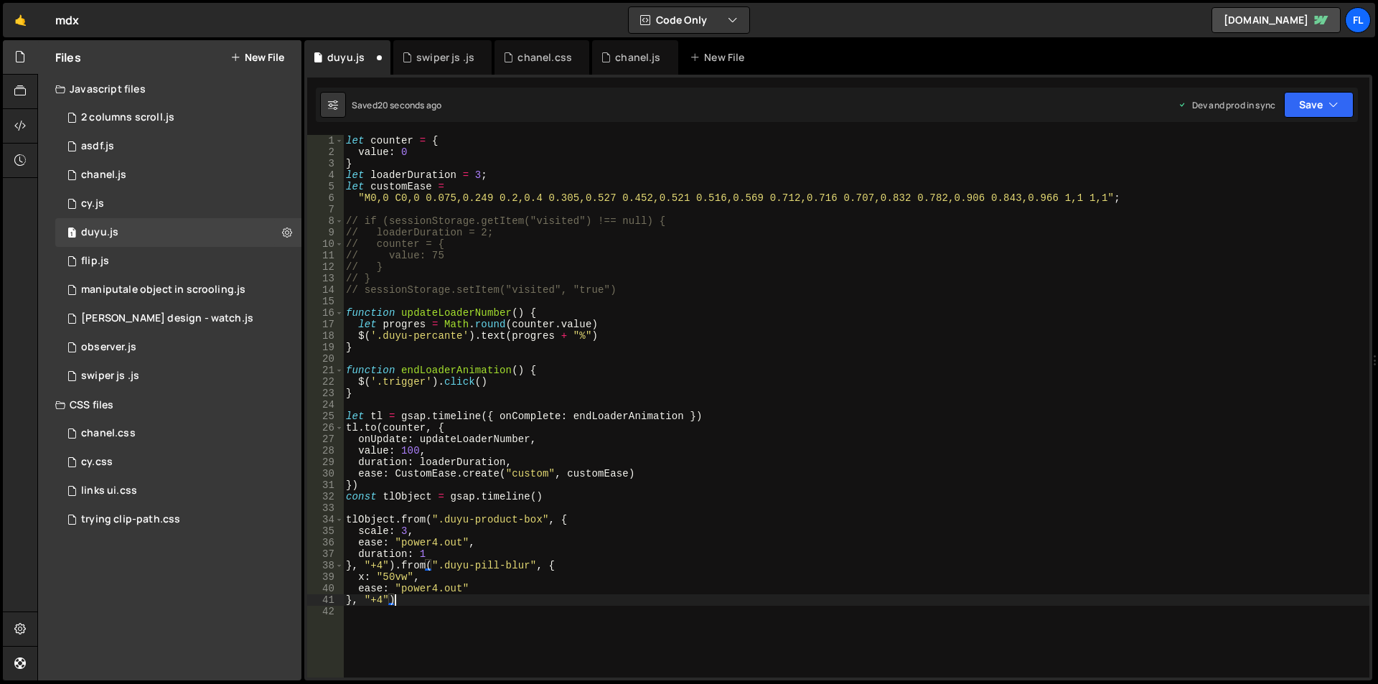
click at [484, 585] on div "let counter = { value : 0 } let loaderDuration = 3 ; let customEase = "M0,0 C0,…" at bounding box center [856, 417] width 1026 height 565
type textarea "ease: "power4.out","
paste textarea "duration: 1"
click at [494, 584] on div "let counter = { value : 0 } let loaderDuration = 3 ; let customEase = "M0,0 C0,…" at bounding box center [856, 417] width 1026 height 565
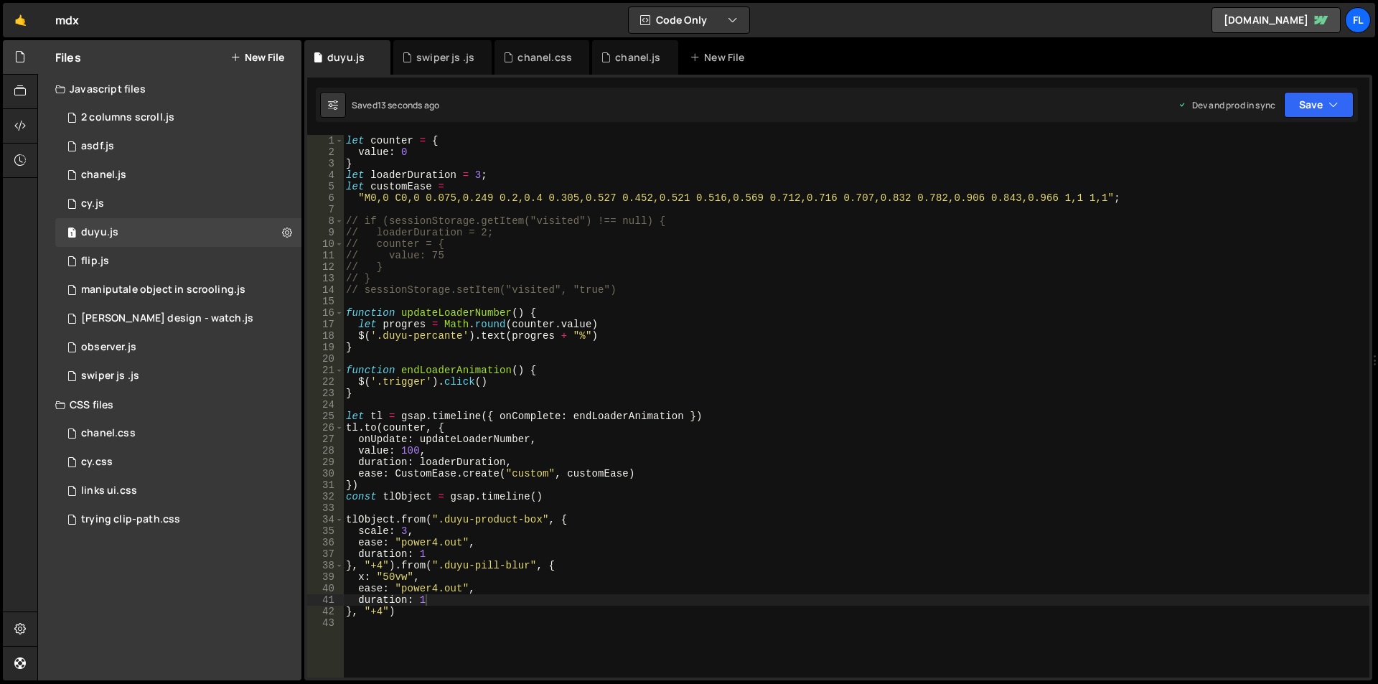
type textarea "ease: "power4.out","
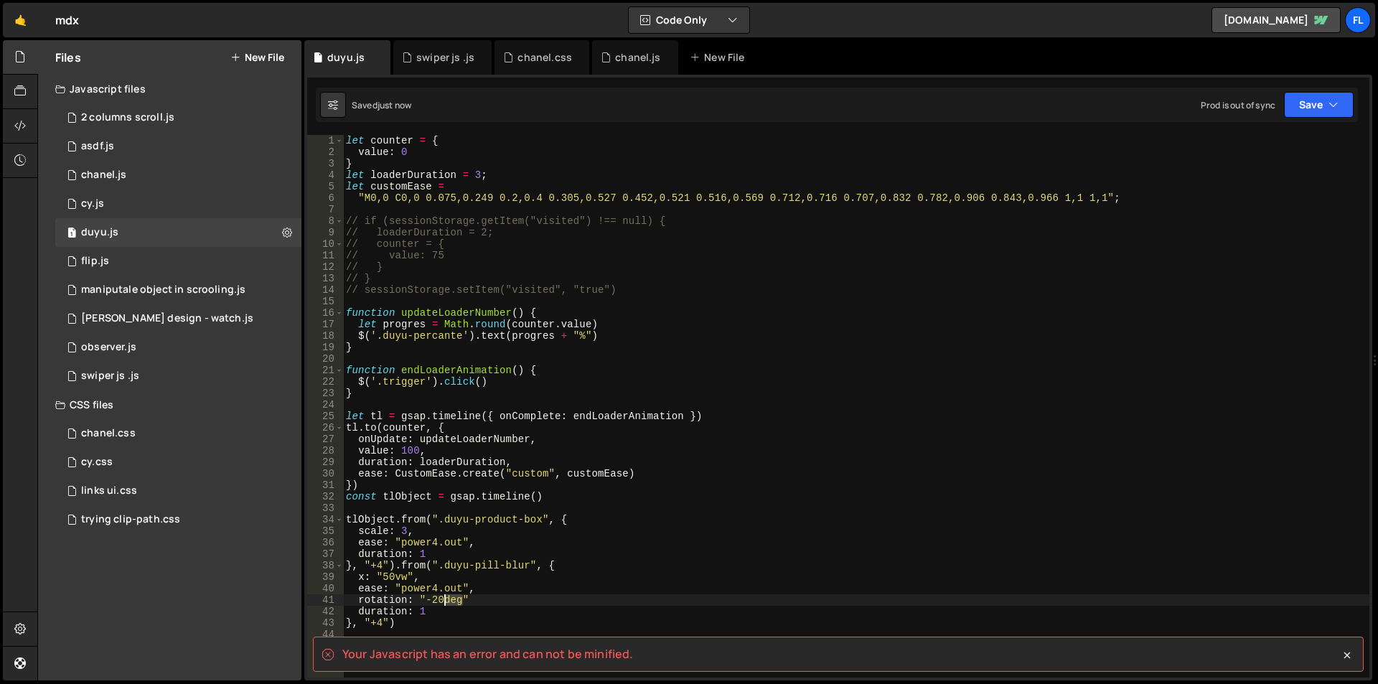
drag, startPoint x: 464, startPoint y: 598, endPoint x: 447, endPoint y: 598, distance: 16.5
click at [447, 598] on div "let counter = { value : 0 } let loaderDuration = 3 ; let customEase = "M0,0 C0,…" at bounding box center [856, 417] width 1026 height 565
click at [478, 603] on div "let counter = { value : 0 } let loaderDuration = 3 ; let customEase = "M0,0 C0,…" at bounding box center [856, 417] width 1026 height 565
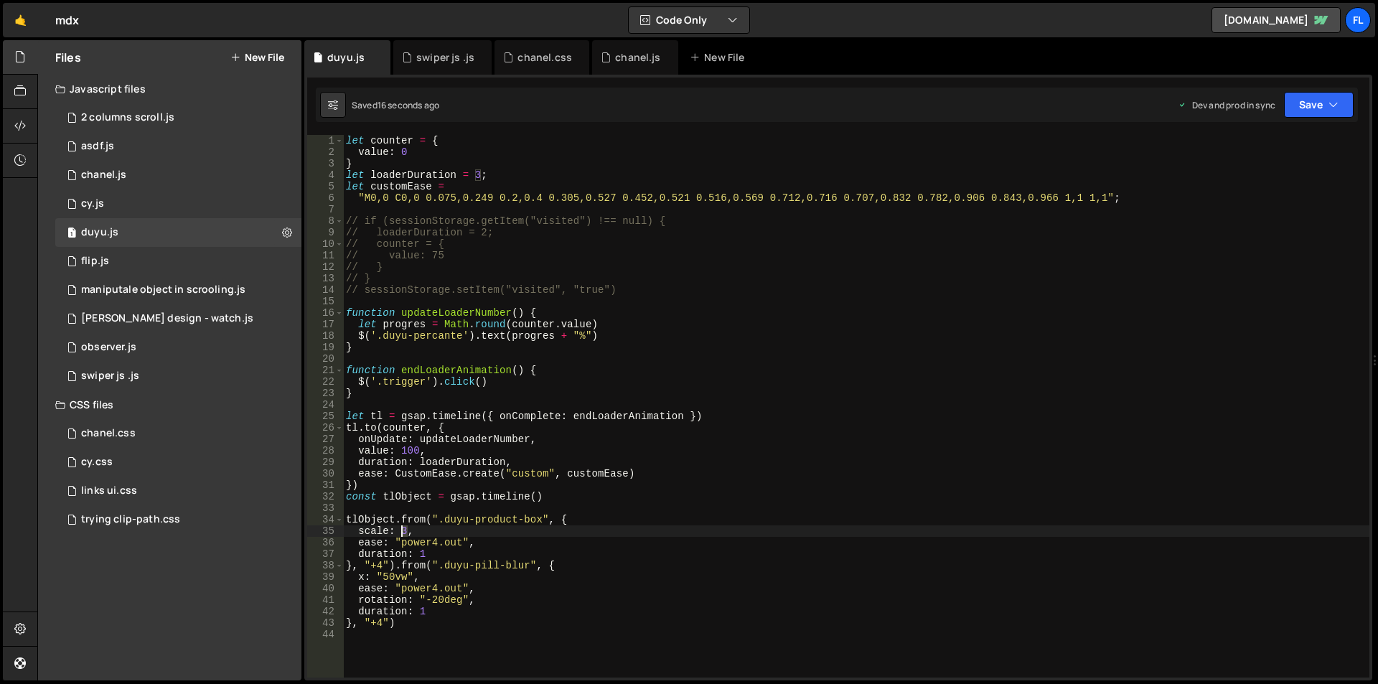
click at [401, 530] on div "let counter = { value : 0 } let loaderDuration = 3 ; let customEase = "M0,0 C0,…" at bounding box center [856, 417] width 1026 height 565
click at [476, 174] on div "let counter = { value : 0 } let loaderDuration = 3 ; let customEase = "M0,0 C0,…" at bounding box center [856, 417] width 1026 height 565
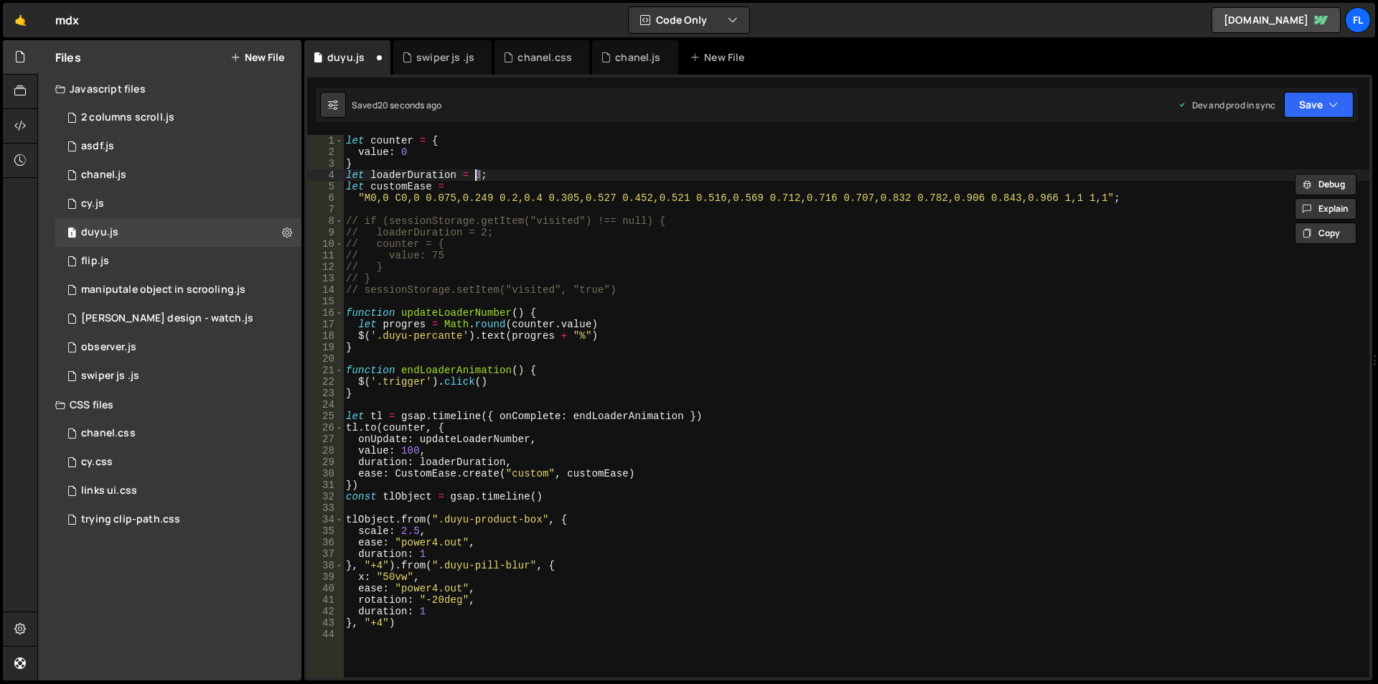
scroll to position [0, 9]
click at [382, 566] on div "let counter = { value : 0 } let loaderDuration = 1 ; let customEase = "M0,0 C0,…" at bounding box center [856, 417] width 1026 height 565
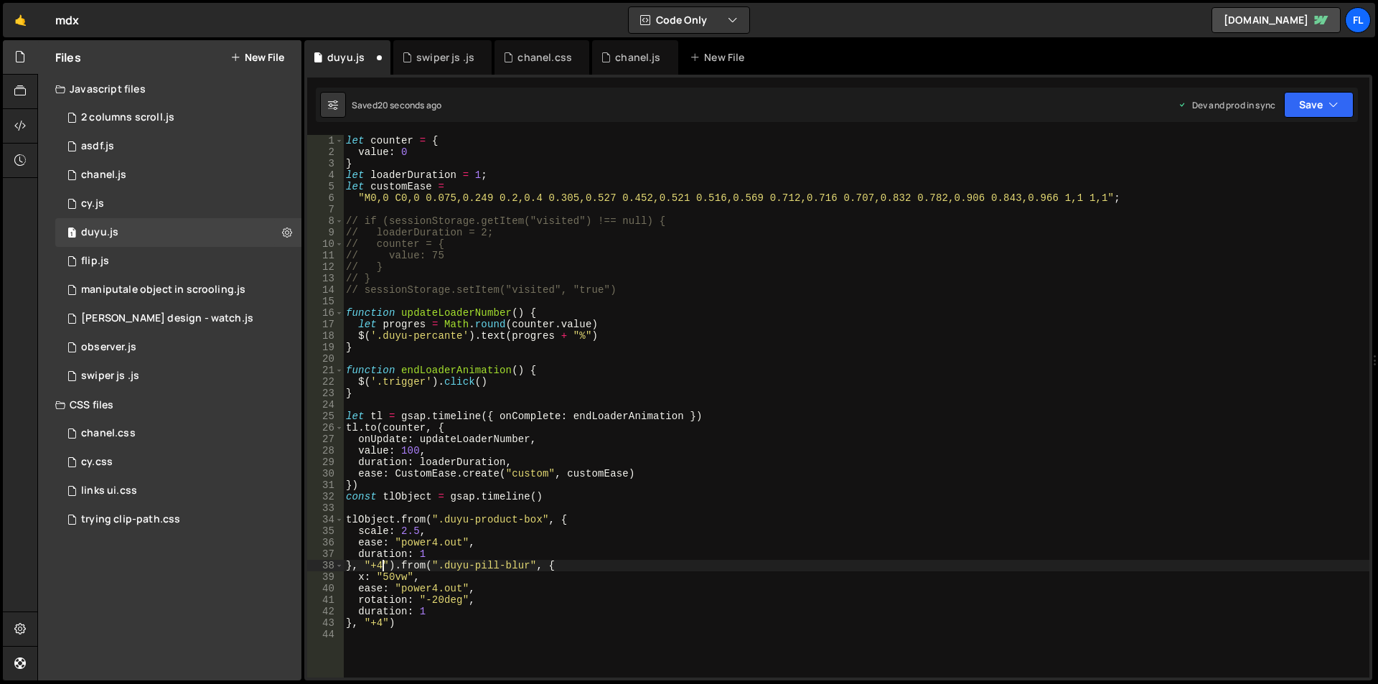
scroll to position [0, 3]
click at [384, 624] on div "let counter = { value : 0 } let loaderDuration = 1 ; let customEase = "M0,0 C0,…" at bounding box center [856, 417] width 1026 height 565
click at [379, 565] on div "let counter = { value : 0 } let loaderDuration = 1 ; let customEase = "M0,0 C0,…" at bounding box center [856, 417] width 1026 height 565
click at [378, 622] on div "let counter = { value : 0 } let loaderDuration = 1 ; let customEase = "M0,0 C0,…" at bounding box center [856, 417] width 1026 height 565
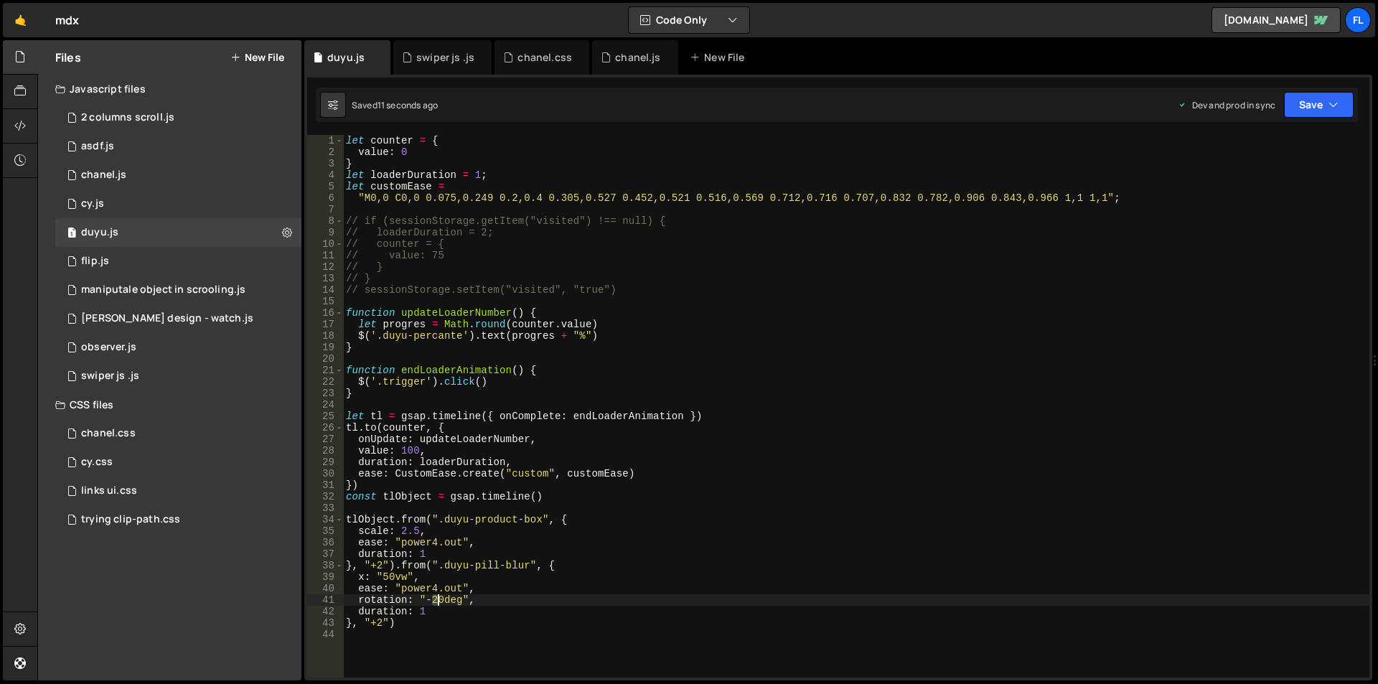
click at [437, 601] on div "let counter = { value : 0 } let loaderDuration = 1 ; let customEase = "M0,0 C0,…" at bounding box center [856, 417] width 1026 height 565
click at [426, 610] on div "let counter = { value : 0 } let loaderDuration = 1 ; let customEase = "M0,0 C0,…" at bounding box center [856, 417] width 1026 height 565
click at [397, 554] on div "let counter = { value : 0 } let loaderDuration = 1 ; let customEase = "M0,0 C0,…" at bounding box center [856, 417] width 1026 height 565
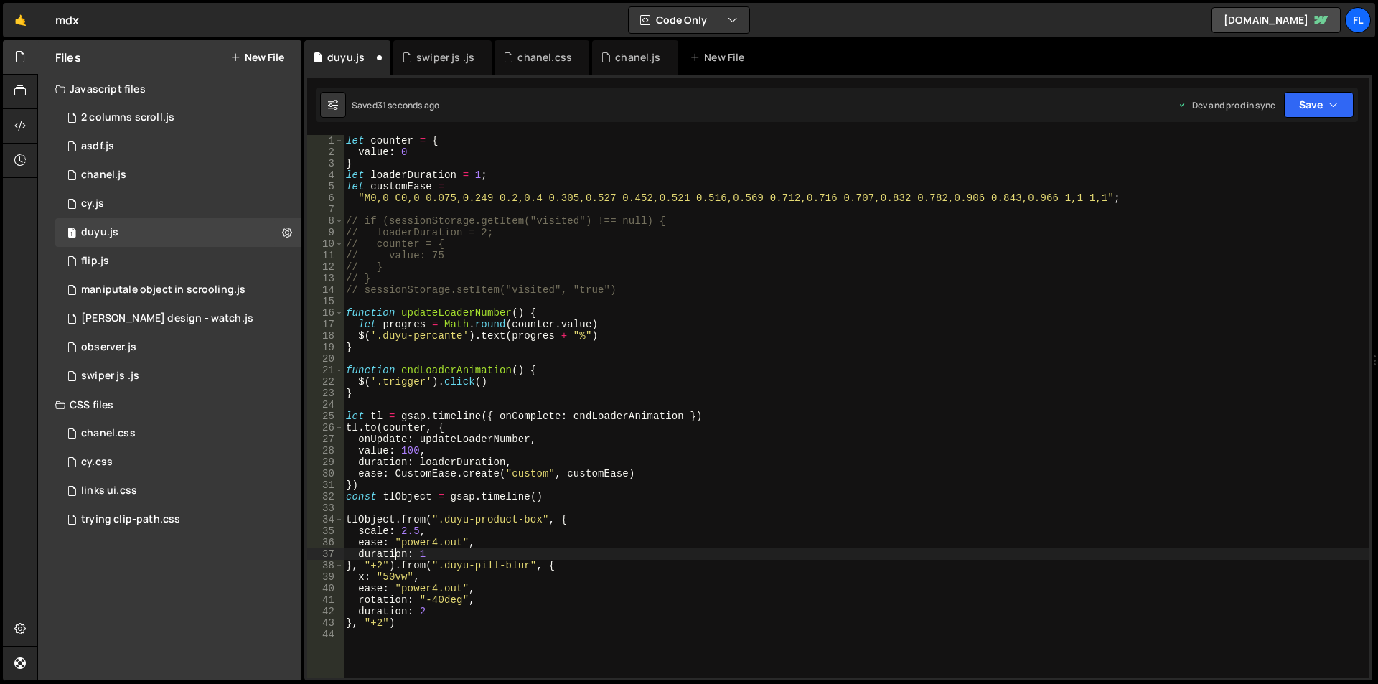
click at [425, 555] on div "let counter = { value : 0 } let loaderDuration = 1 ; let customEase = "M0,0 C0,…" at bounding box center [856, 417] width 1026 height 565
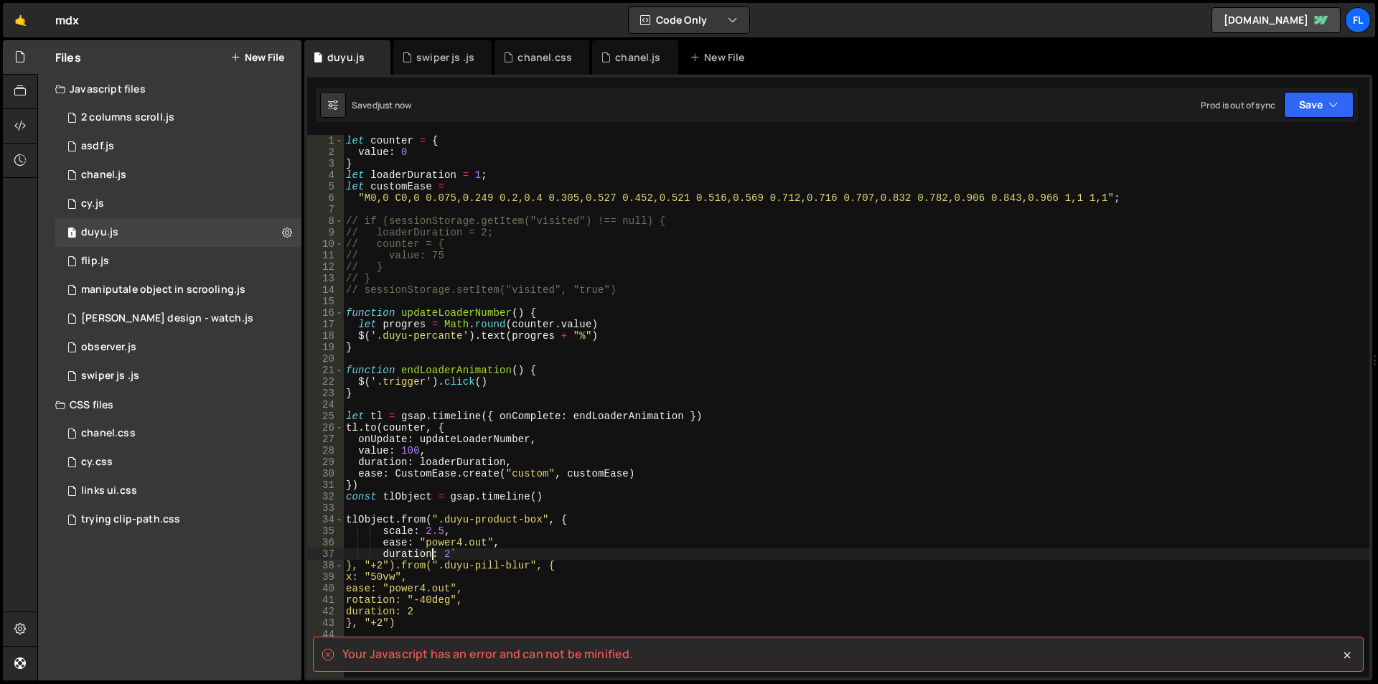
scroll to position [0, 3]
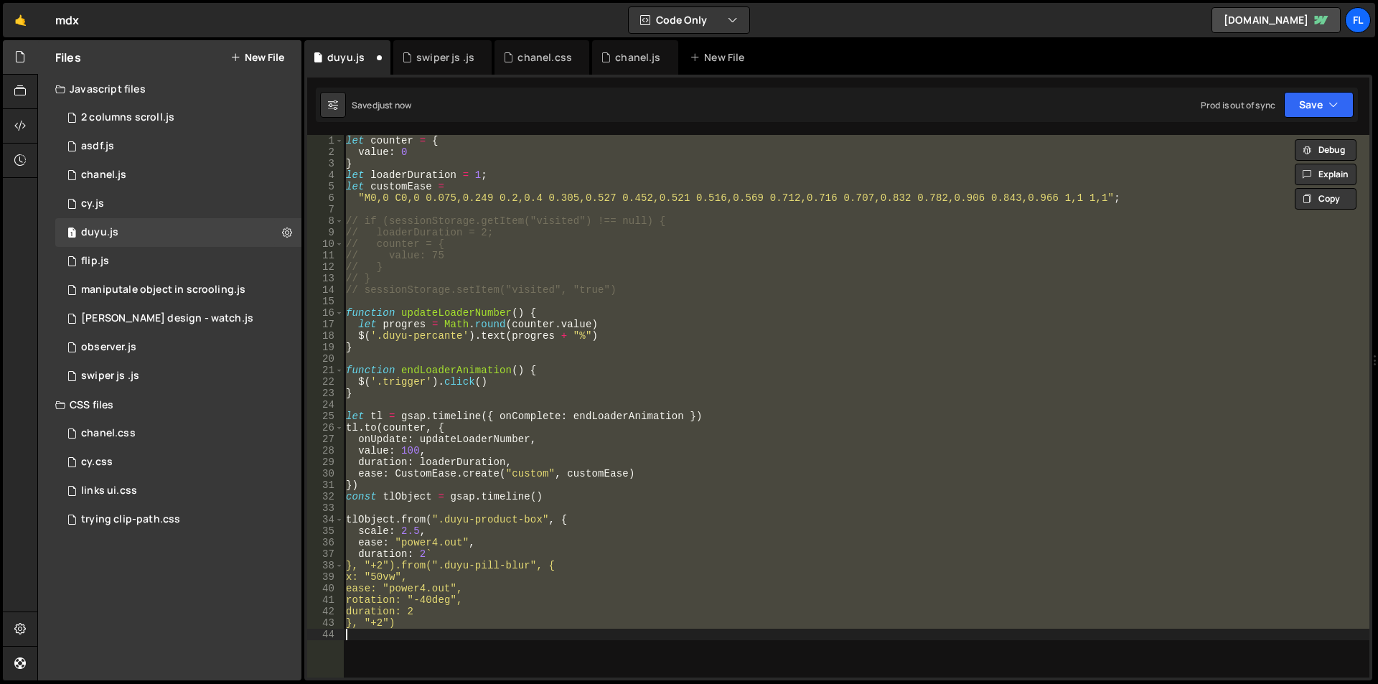
click at [433, 556] on div "let counter = { value : 0 } let loaderDuration = 1 ; let customEase = "M0,0 C0,…" at bounding box center [856, 406] width 1026 height 542
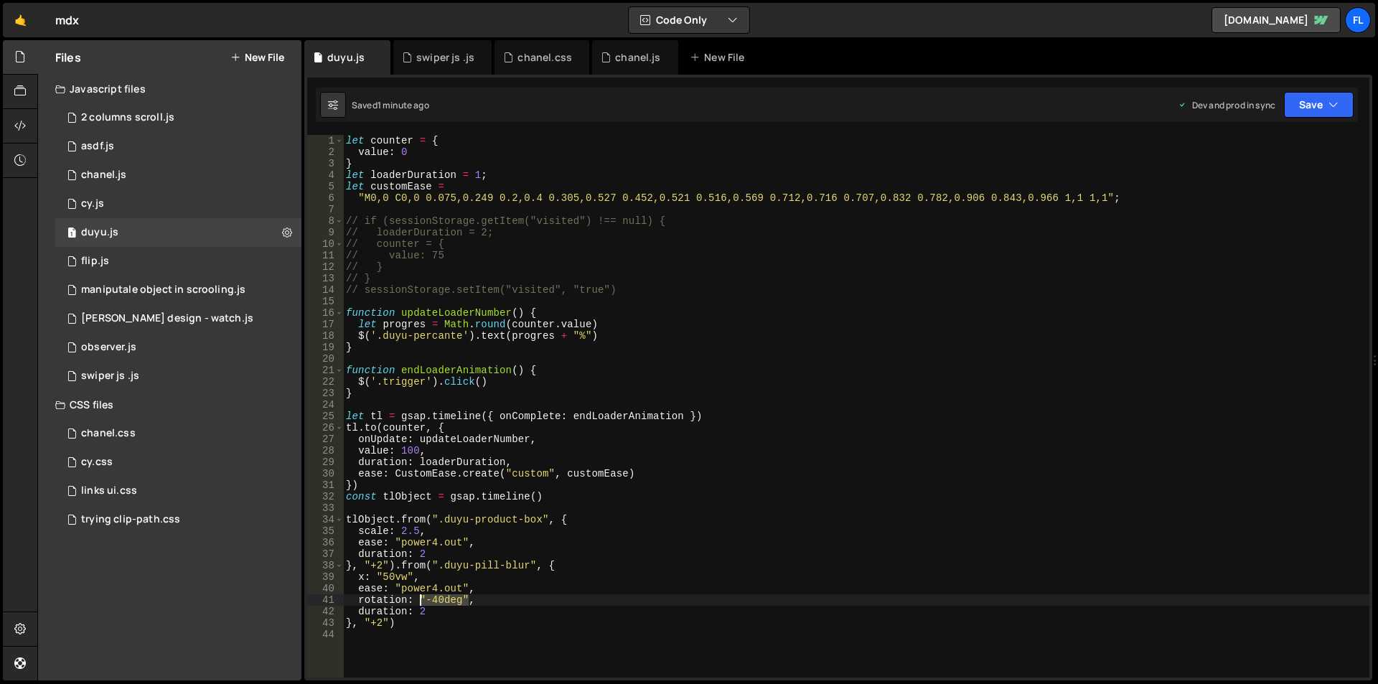
drag, startPoint x: 467, startPoint y: 601, endPoint x: 420, endPoint y: 601, distance: 46.6
click at [420, 601] on div "let counter = { value : 0 } let loaderDuration = 1 ; let customEase = "M0,0 C0,…" at bounding box center [856, 417] width 1026 height 565
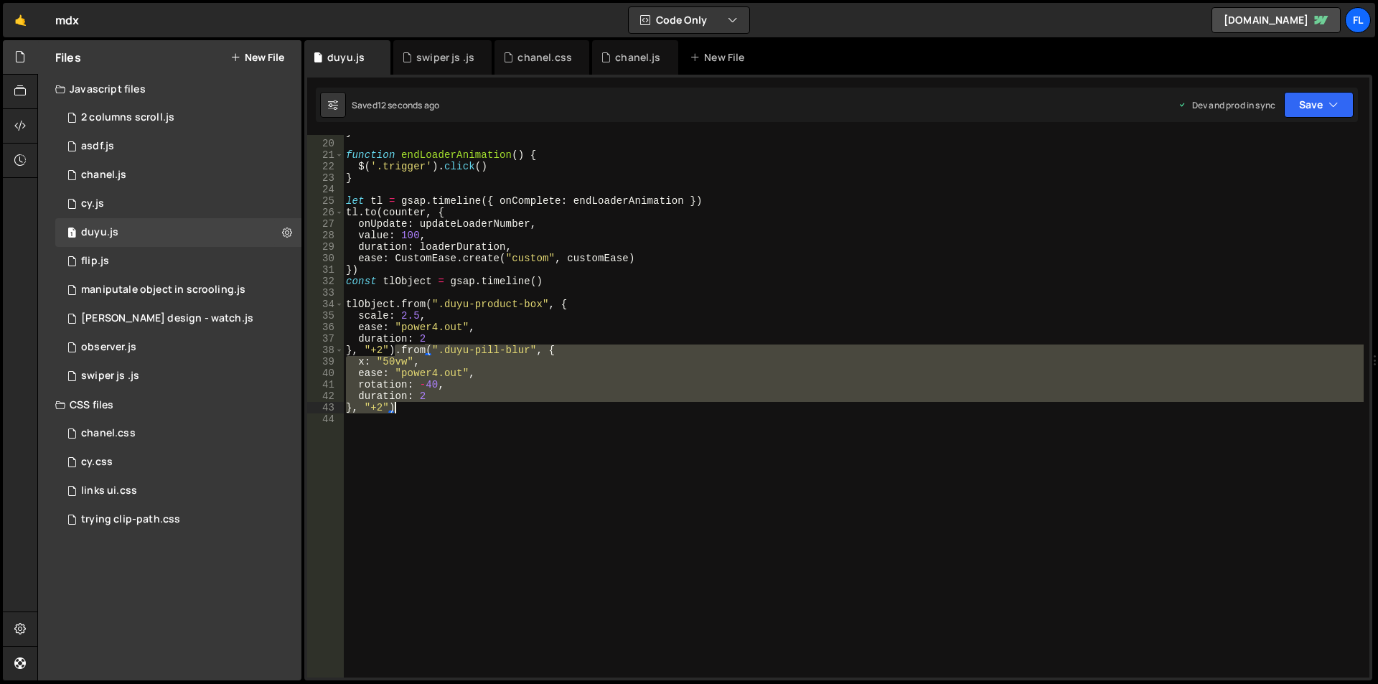
drag, startPoint x: 395, startPoint y: 349, endPoint x: 430, endPoint y: 405, distance: 65.9
click at [430, 405] on div "} function endLoaderAnimation ( ) { $ ( '.trigger' ) . click ( ) } let tl = gsa…" at bounding box center [853, 408] width 1020 height 565
type textarea "duration: 2 }, "+2")"
click at [408, 413] on div "} function endLoaderAnimation ( ) { $ ( '.trigger' ) . click ( ) } let tl = gsa…" at bounding box center [853, 408] width 1020 height 565
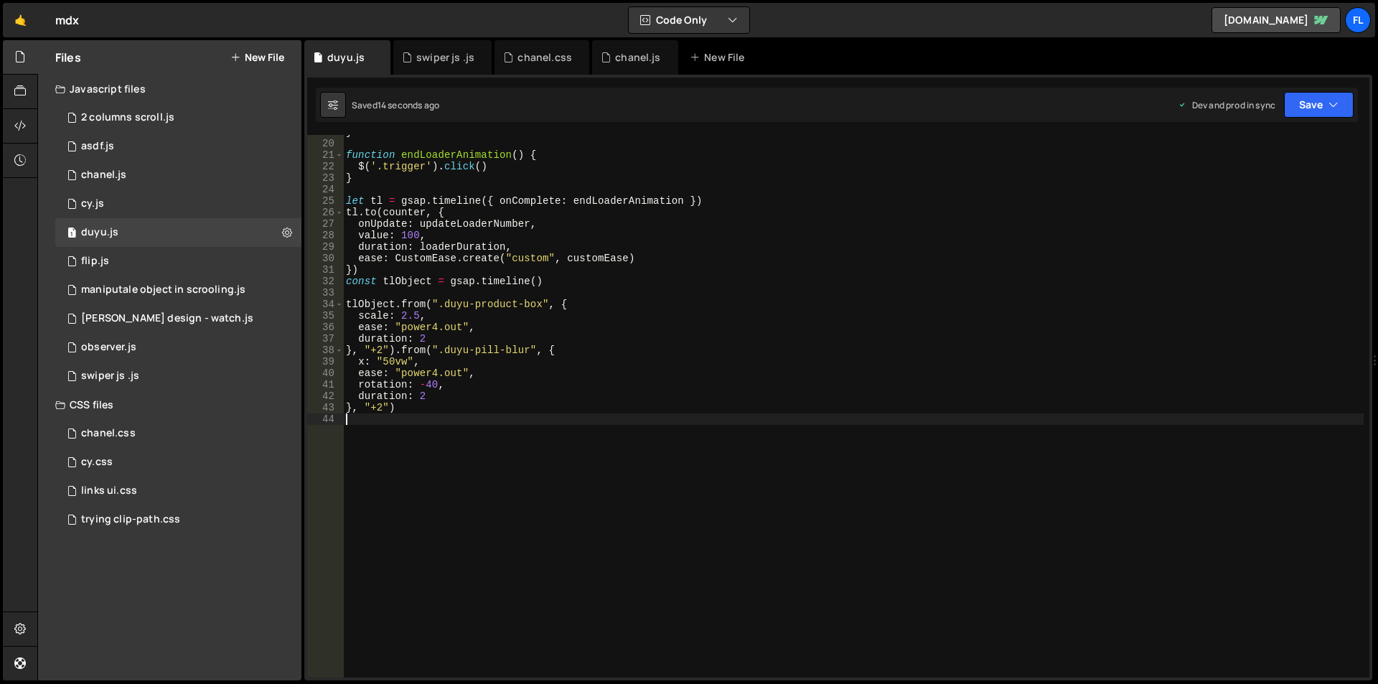
scroll to position [0, 0]
click at [408, 412] on div "} function endLoaderAnimation ( ) { $ ( '.trigger' ) . click ( ) } let tl = gsa…" at bounding box center [853, 408] width 1020 height 565
drag, startPoint x: 443, startPoint y: 408, endPoint x: 530, endPoint y: 407, distance: 87.5
click at [530, 407] on div "} function endLoaderAnimation ( ) { $ ( '.trigger' ) . click ( ) } let tl = gsa…" at bounding box center [853, 408] width 1020 height 565
paste textarea "hero-pill-1"
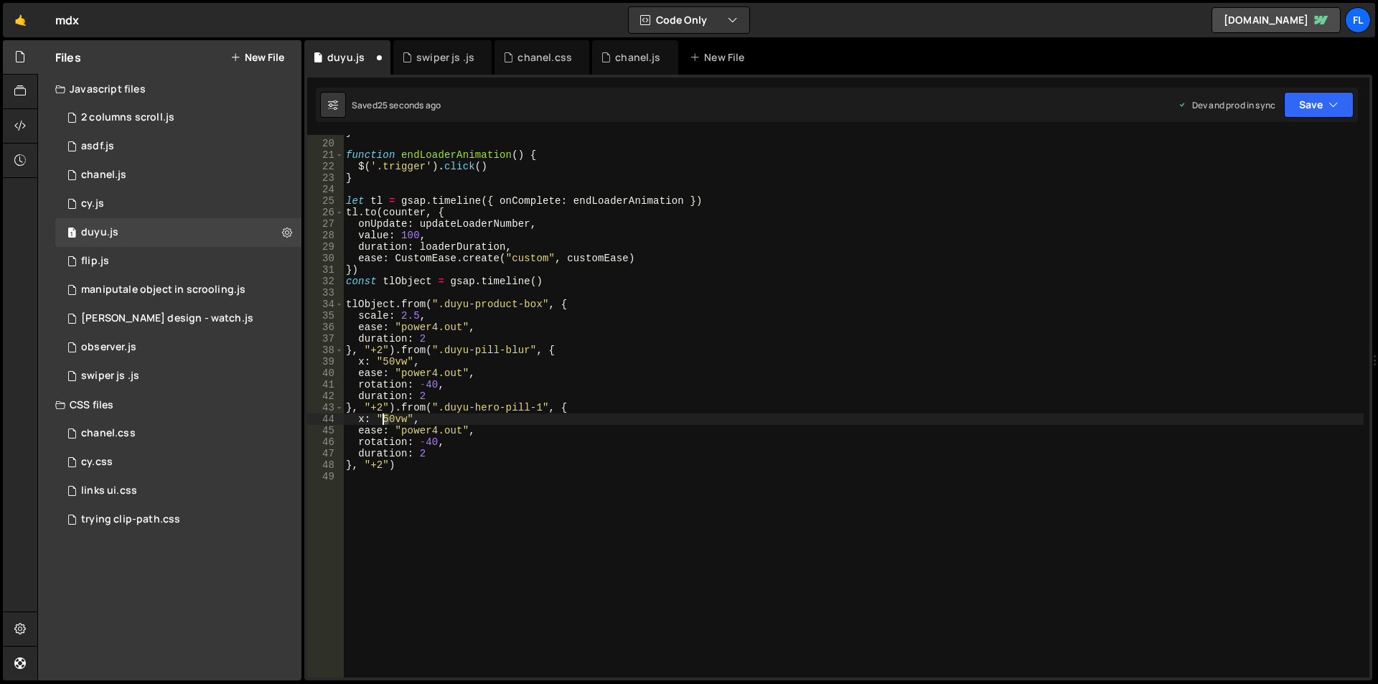
click at [385, 418] on div "} function endLoaderAnimation ( ) { $ ( '.trigger' ) . click ( ) } let tl = gsa…" at bounding box center [853, 408] width 1020 height 565
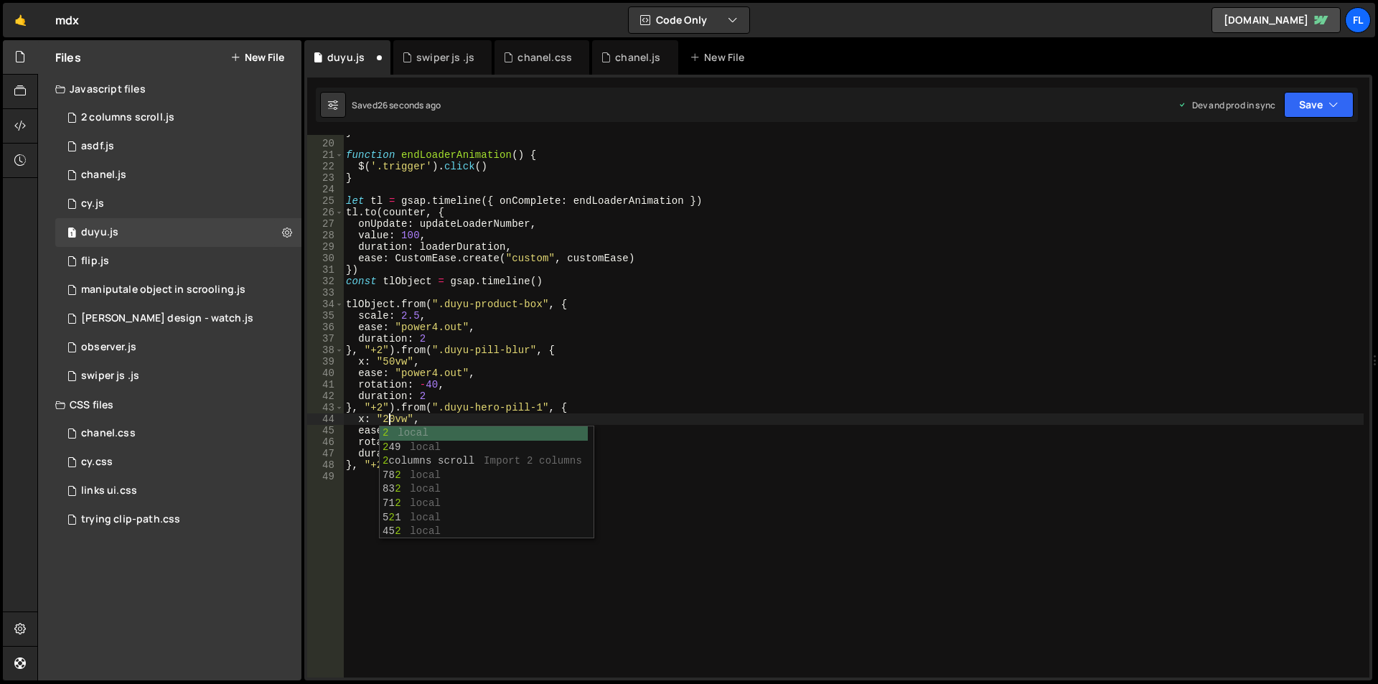
scroll to position [0, 3]
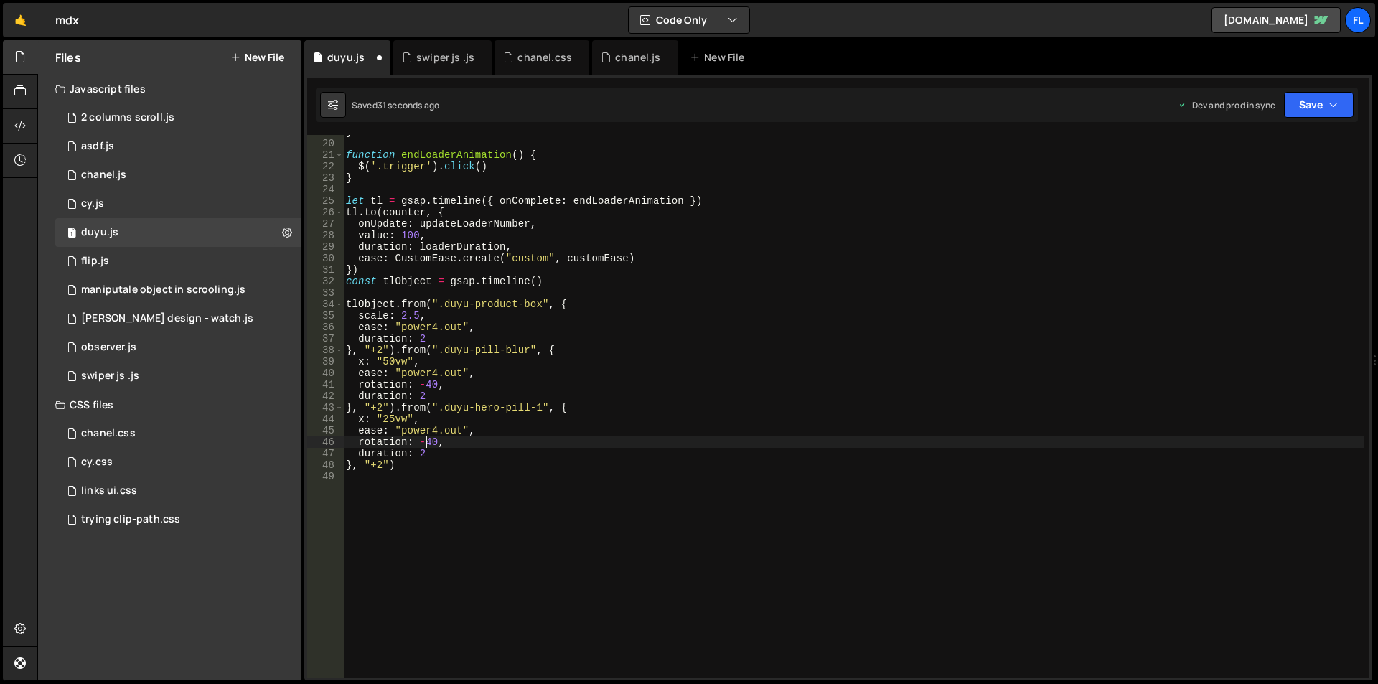
click at [426, 439] on div "} function endLoaderAnimation ( ) { $ ( '.trigger' ) . click ( ) } let tl = gsa…" at bounding box center [853, 408] width 1020 height 565
drag, startPoint x: 431, startPoint y: 441, endPoint x: 423, endPoint y: 441, distance: 8.6
click at [423, 441] on div "} function endLoaderAnimation ( ) { $ ( '.trigger' ) . click ( ) } let tl = gsa…" at bounding box center [853, 408] width 1020 height 565
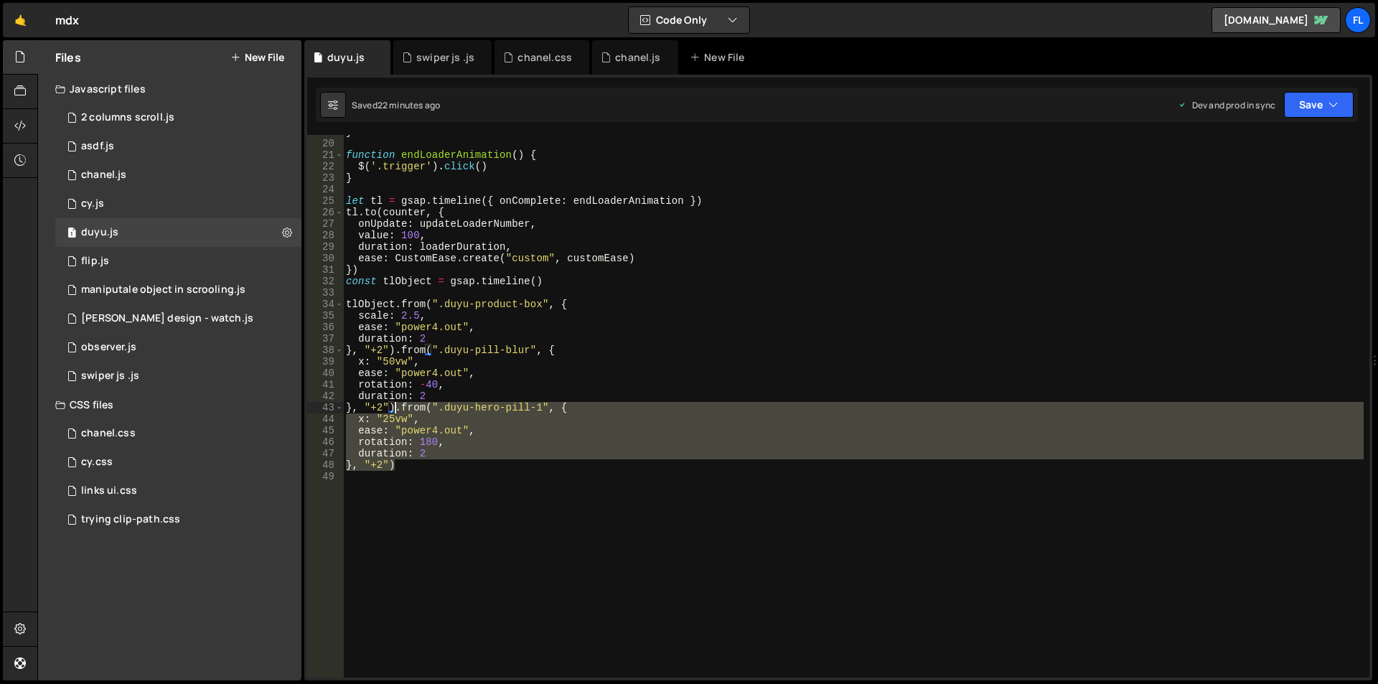
drag, startPoint x: 390, startPoint y: 467, endPoint x: 395, endPoint y: 405, distance: 62.6
click at [395, 405] on div "} function endLoaderAnimation ( ) { $ ( '.trigger' ) . click ( ) } let tl = gsa…" at bounding box center [853, 408] width 1020 height 565
click at [416, 464] on div "} function endLoaderAnimation ( ) { $ ( '.trigger' ) . click ( ) } let tl = gsa…" at bounding box center [853, 406] width 1020 height 542
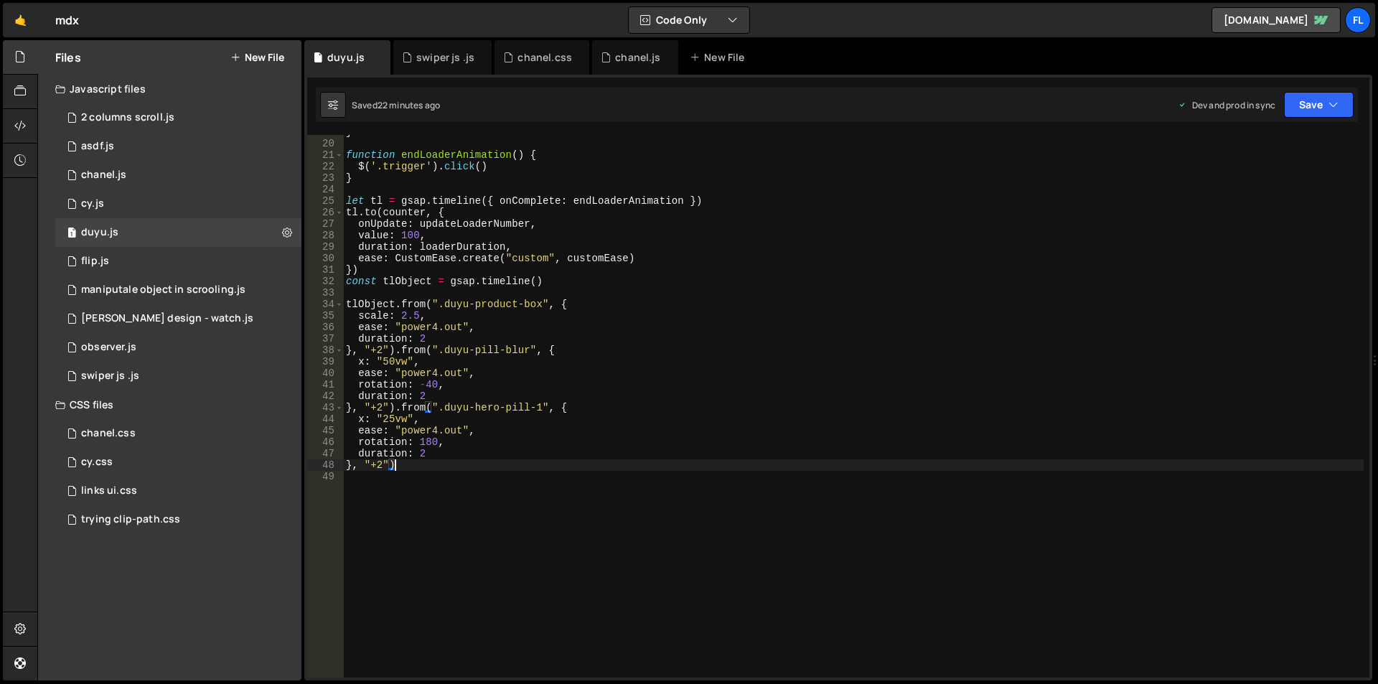
scroll to position [0, 3]
drag, startPoint x: 541, startPoint y: 464, endPoint x: 447, endPoint y: 465, distance: 94.0
click at [447, 465] on div "} function endLoaderAnimation ( ) { $ ( '.trigger' ) . click ( ) } let tl = gsa…" at bounding box center [853, 408] width 1020 height 565
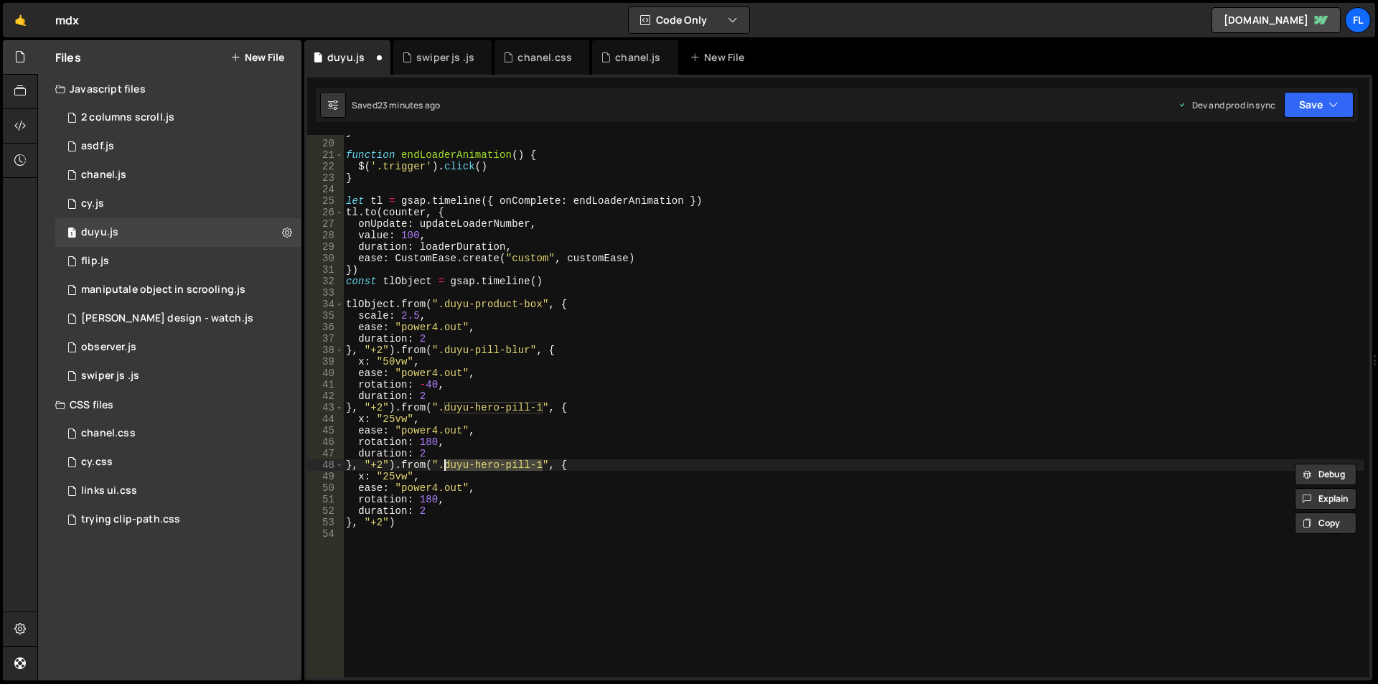
paste textarea "2-box"
drag, startPoint x: 447, startPoint y: 385, endPoint x: 334, endPoint y: 387, distance: 112.7
click at [334, 387] on div "}, "+2").from(".duyu-hero-pill2-box", { 19 20 21 22 23 24 25 26 27 28 29 30 31 …" at bounding box center [838, 406] width 1062 height 542
drag, startPoint x: 428, startPoint y: 476, endPoint x: 324, endPoint y: 477, distance: 103.3
click at [324, 477] on div "rotation: -40, 19 20 21 22 23 24 25 26 27 28 29 30 31 32 33 34 35 36 37 38 39 4…" at bounding box center [838, 406] width 1062 height 542
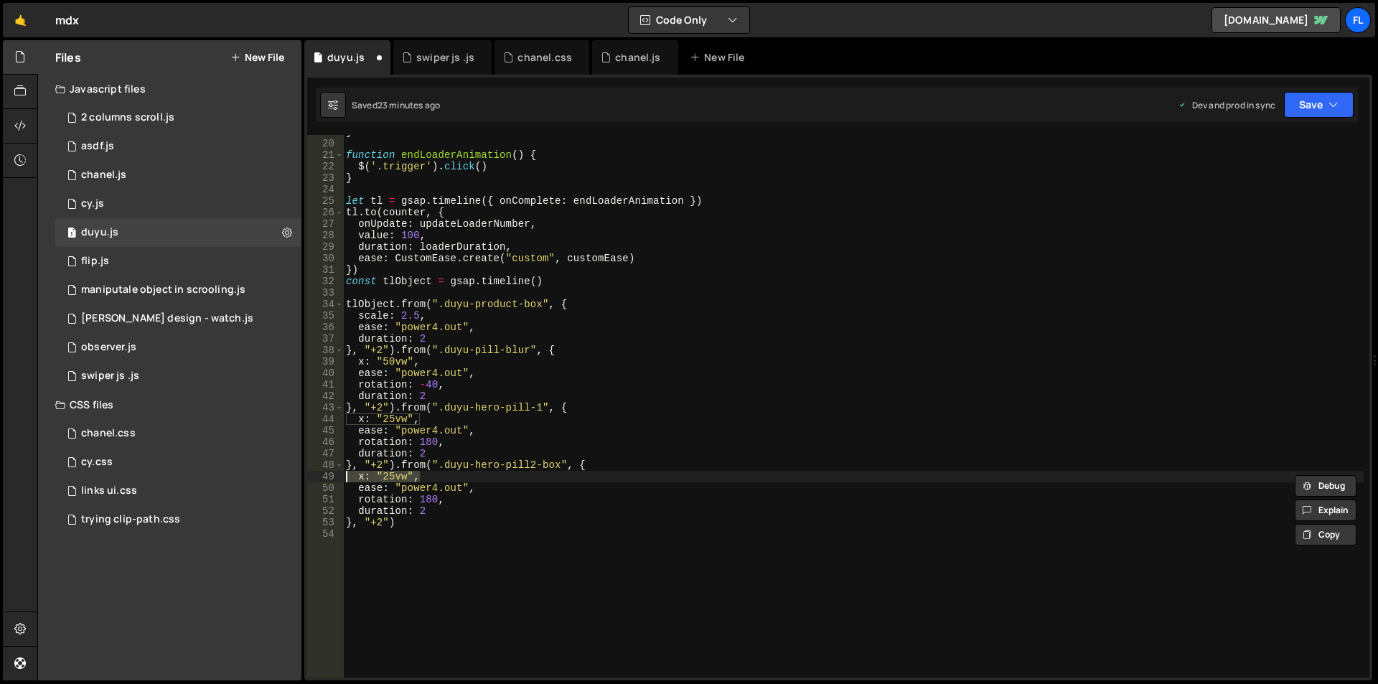
paste textarea "rotation: -40"
click at [394, 476] on div "} function endLoaderAnimation ( ) { $ ( '.trigger' ) . click ( ) } let tl = gsa…" at bounding box center [853, 406] width 1020 height 542
click at [384, 478] on div "} function endLoaderAnimation ( ) { $ ( '.trigger' ) . click ( ) } let tl = gsa…" at bounding box center [853, 408] width 1020 height 565
type textarea "x: "-25vw","
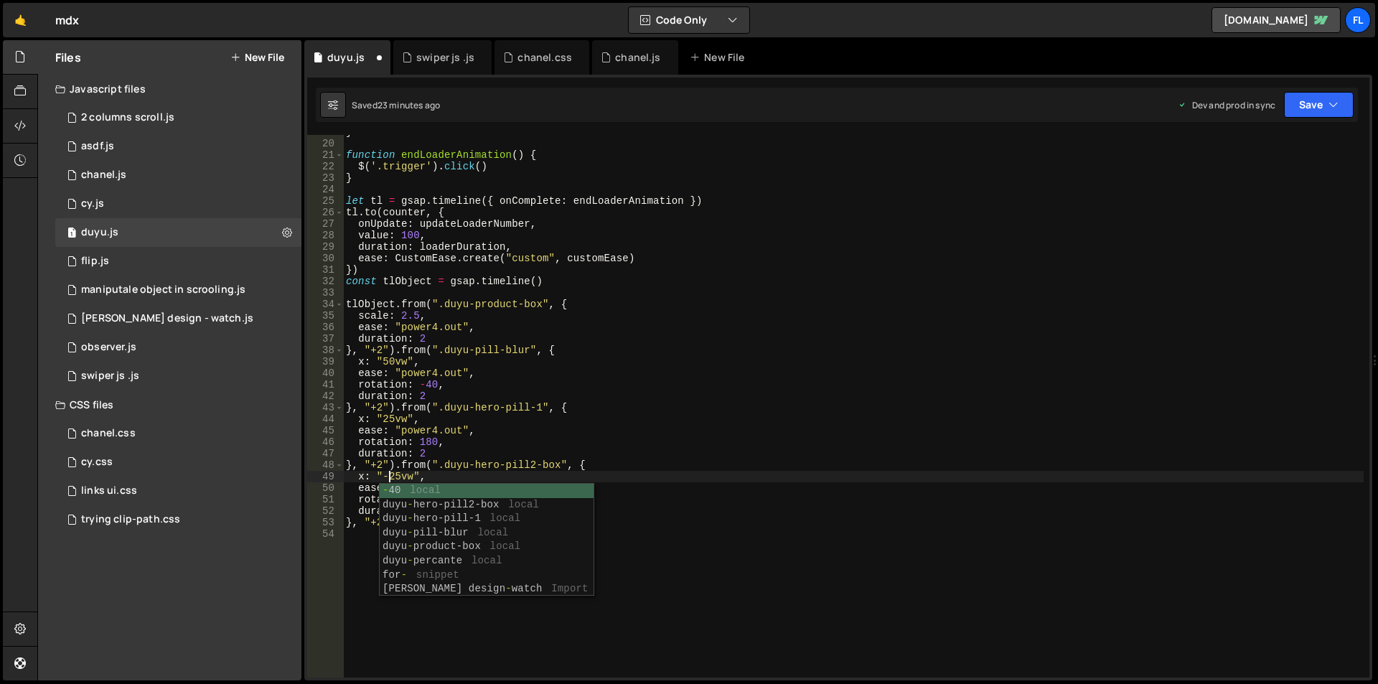
click at [790, 618] on div "} function endLoaderAnimation ( ) { $ ( '.trigger' ) . click ( ) } let tl = gsa…" at bounding box center [853, 408] width 1020 height 565
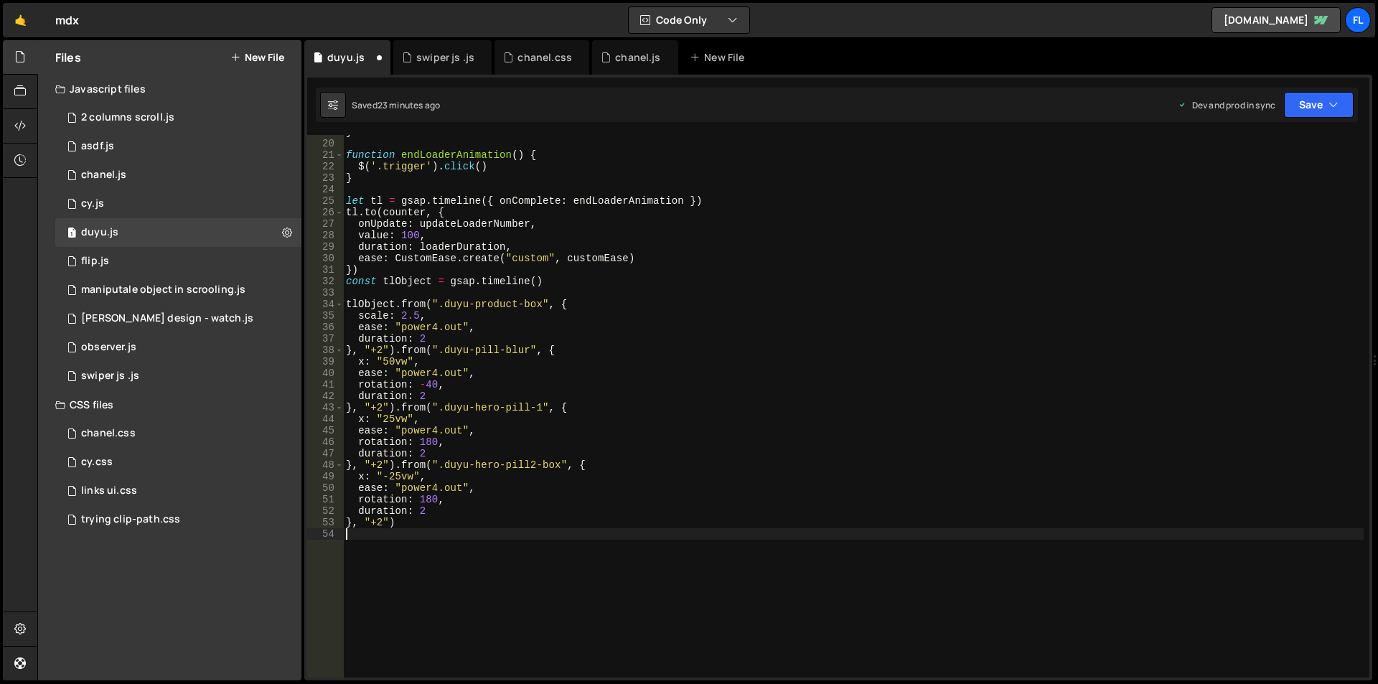
scroll to position [0, 0]
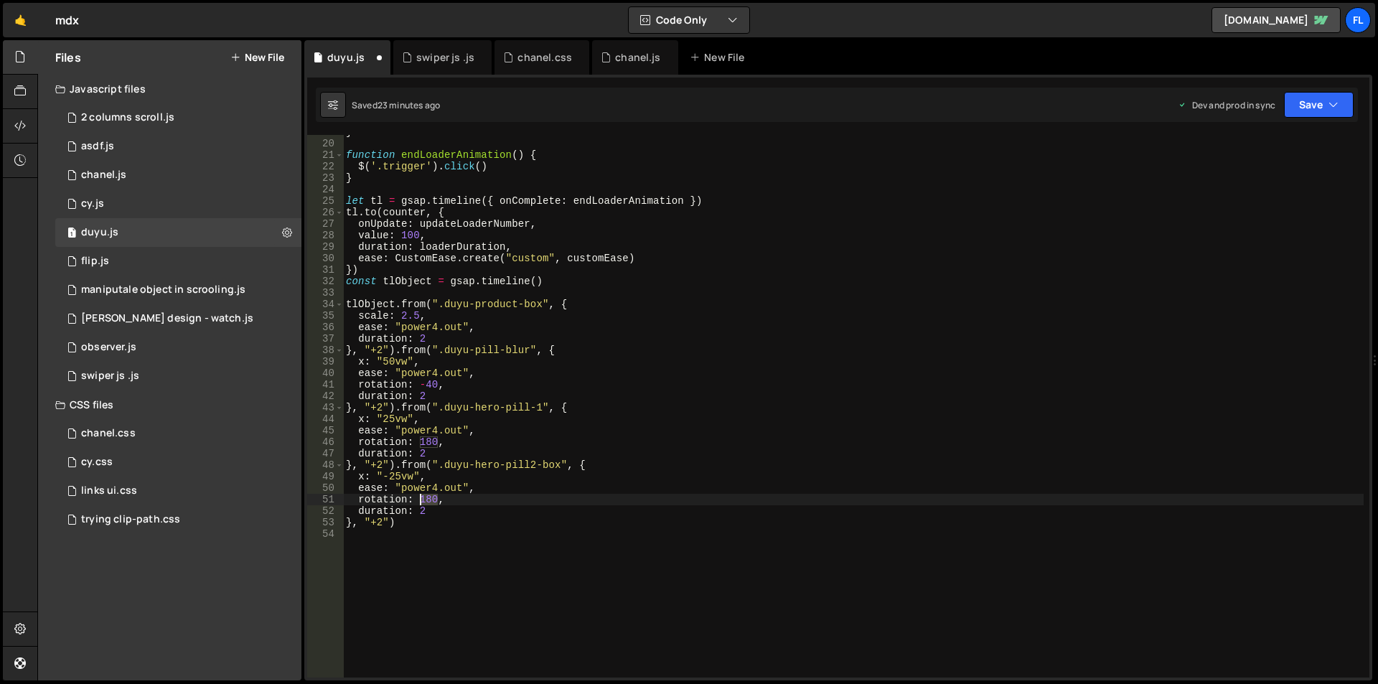
drag, startPoint x: 436, startPoint y: 498, endPoint x: 419, endPoint y: 501, distance: 17.5
click at [419, 501] on div "} function endLoaderAnimation ( ) { $ ( '.trigger' ) . click ( ) } let tl = gsa…" at bounding box center [853, 408] width 1020 height 565
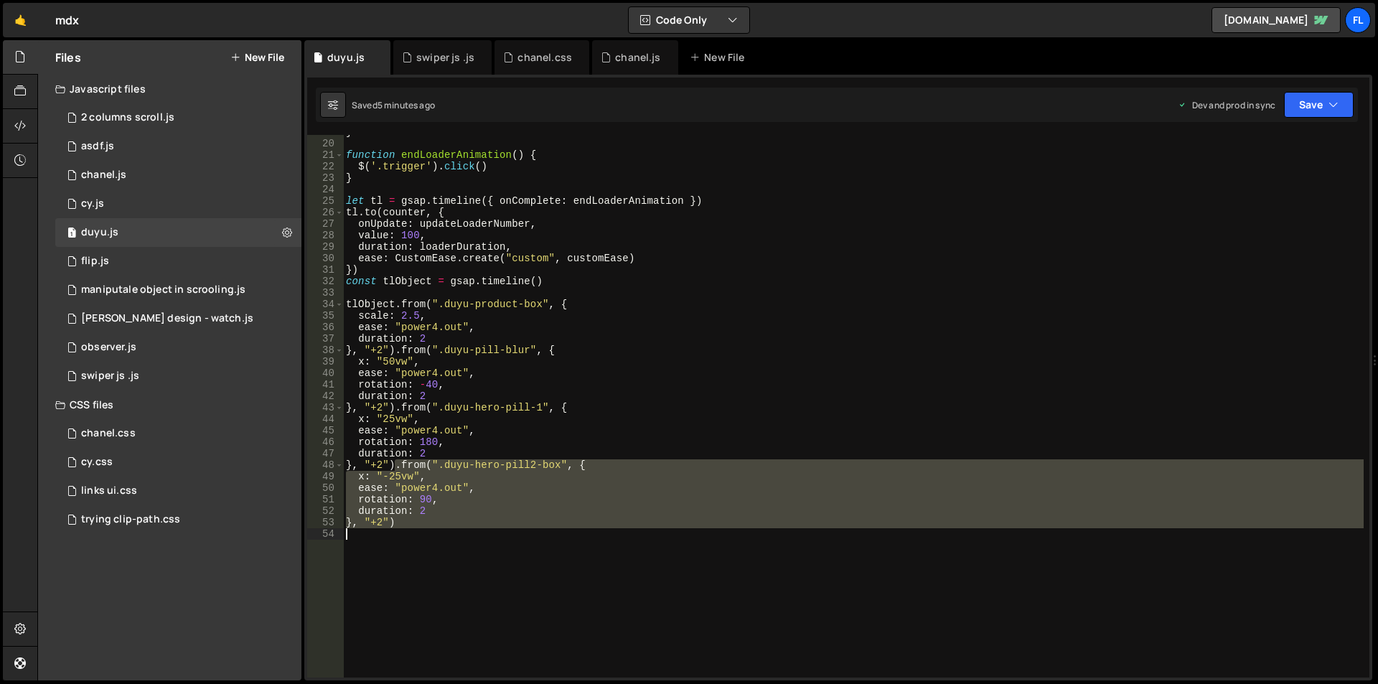
drag, startPoint x: 395, startPoint y: 466, endPoint x: 416, endPoint y: 530, distance: 67.4
click at [416, 530] on div "} function endLoaderAnimation ( ) { $ ( '.trigger' ) . click ( ) } let tl = gsa…" at bounding box center [853, 408] width 1020 height 565
click at [414, 517] on div "} function endLoaderAnimation ( ) { $ ( '.trigger' ) . click ( ) } let tl = gsa…" at bounding box center [853, 406] width 1020 height 542
type textarea "}, "+2")"
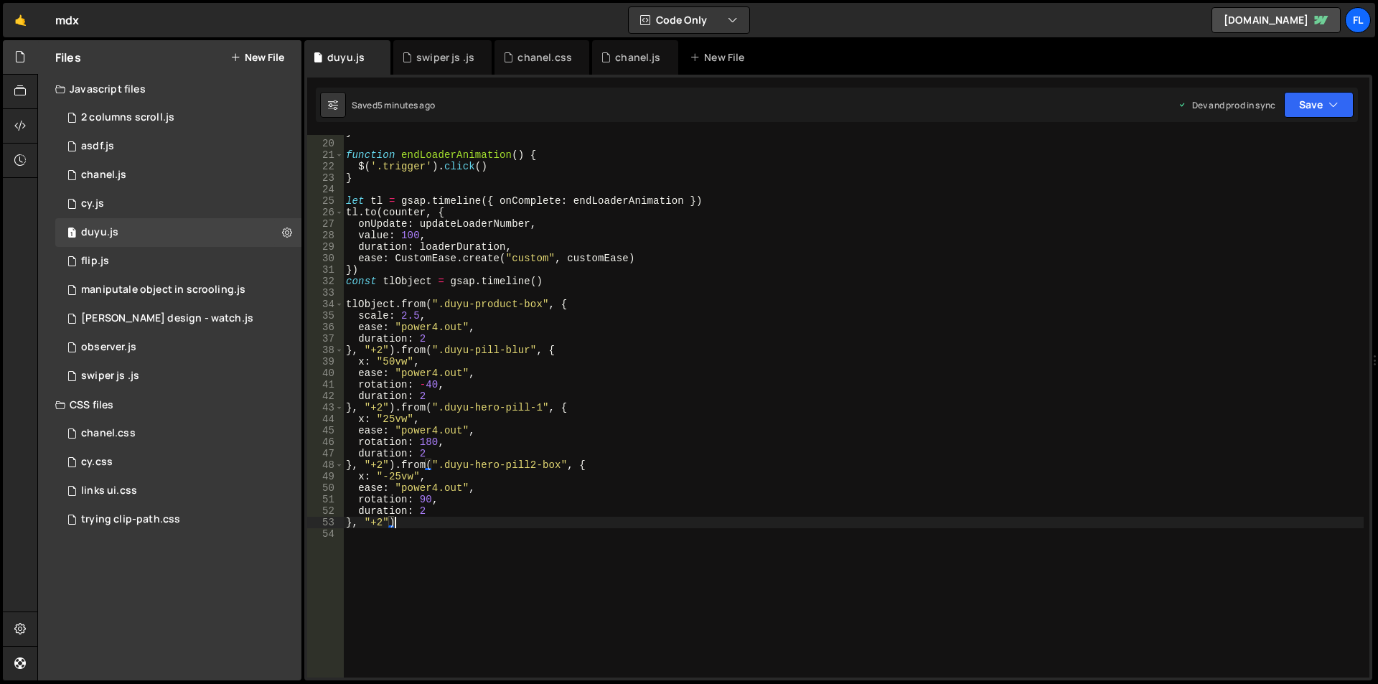
paste textarea
drag, startPoint x: 563, startPoint y: 522, endPoint x: 446, endPoint y: 524, distance: 116.3
click at [446, 524] on div "} function endLoaderAnimation ( ) { $ ( '.trigger' ) . click ( ) } let tl = gsa…" at bounding box center [853, 408] width 1020 height 565
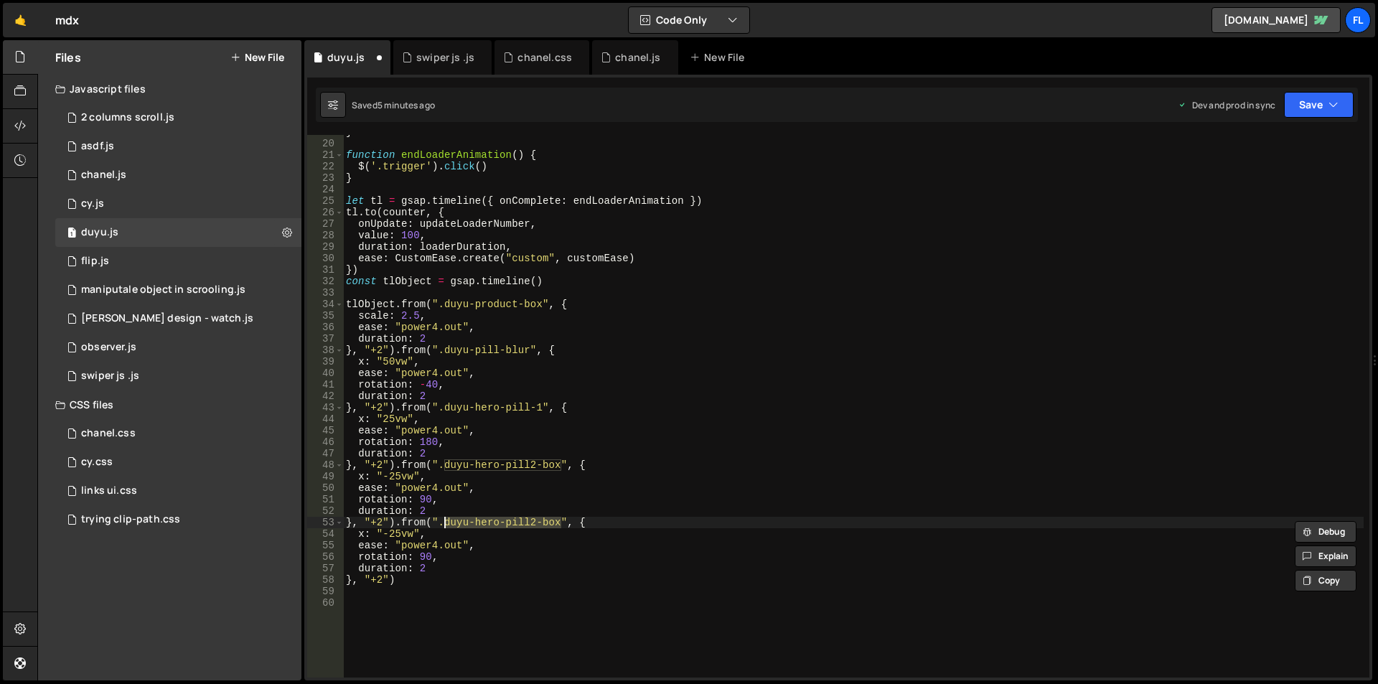
paste textarea "-3"
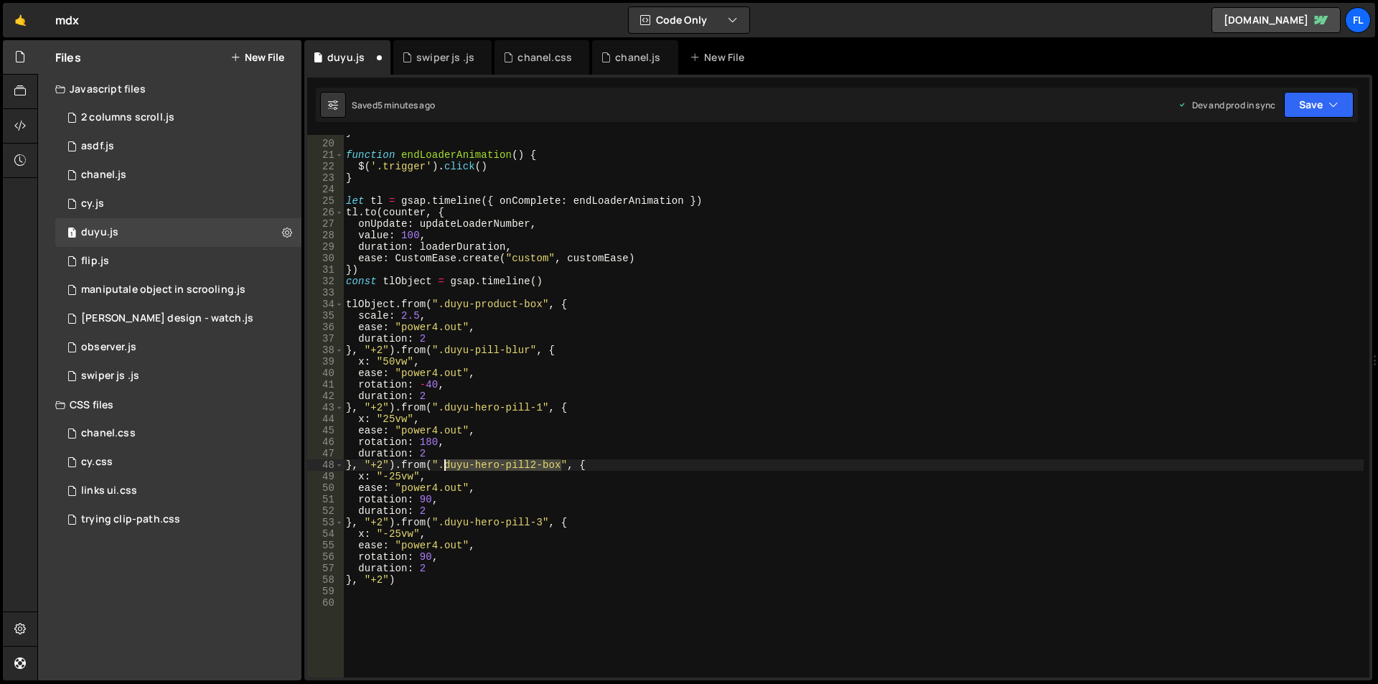
drag, startPoint x: 560, startPoint y: 466, endPoint x: 446, endPoint y: 469, distance: 114.9
click at [446, 469] on div "} function endLoaderAnimation ( ) { $ ( '.trigger' ) . click ( ) } let tl = gsa…" at bounding box center [853, 408] width 1020 height 565
paste textarea
click at [422, 557] on div "} function endLoaderAnimation ( ) { $ ( '.trigger' ) . click ( ) } let tl = gsa…" at bounding box center [853, 408] width 1020 height 565
type textarea "rotation: -90,"
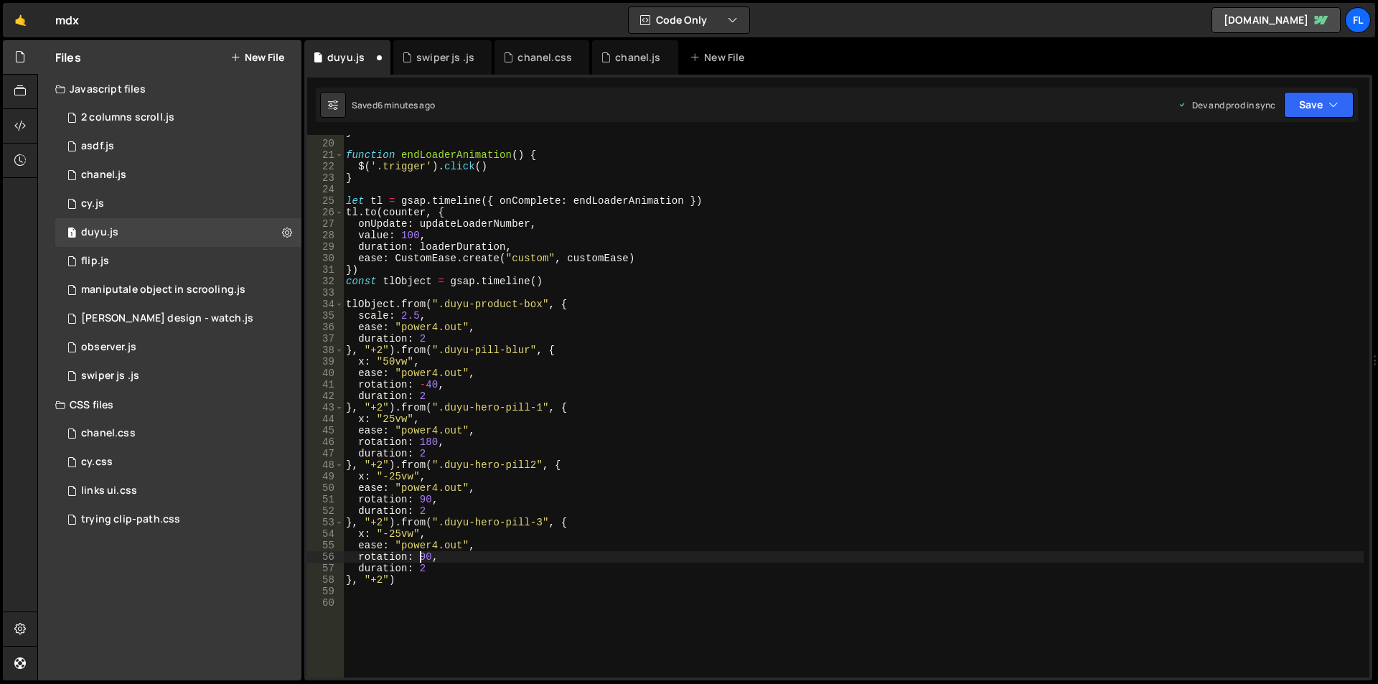
scroll to position [0, 5]
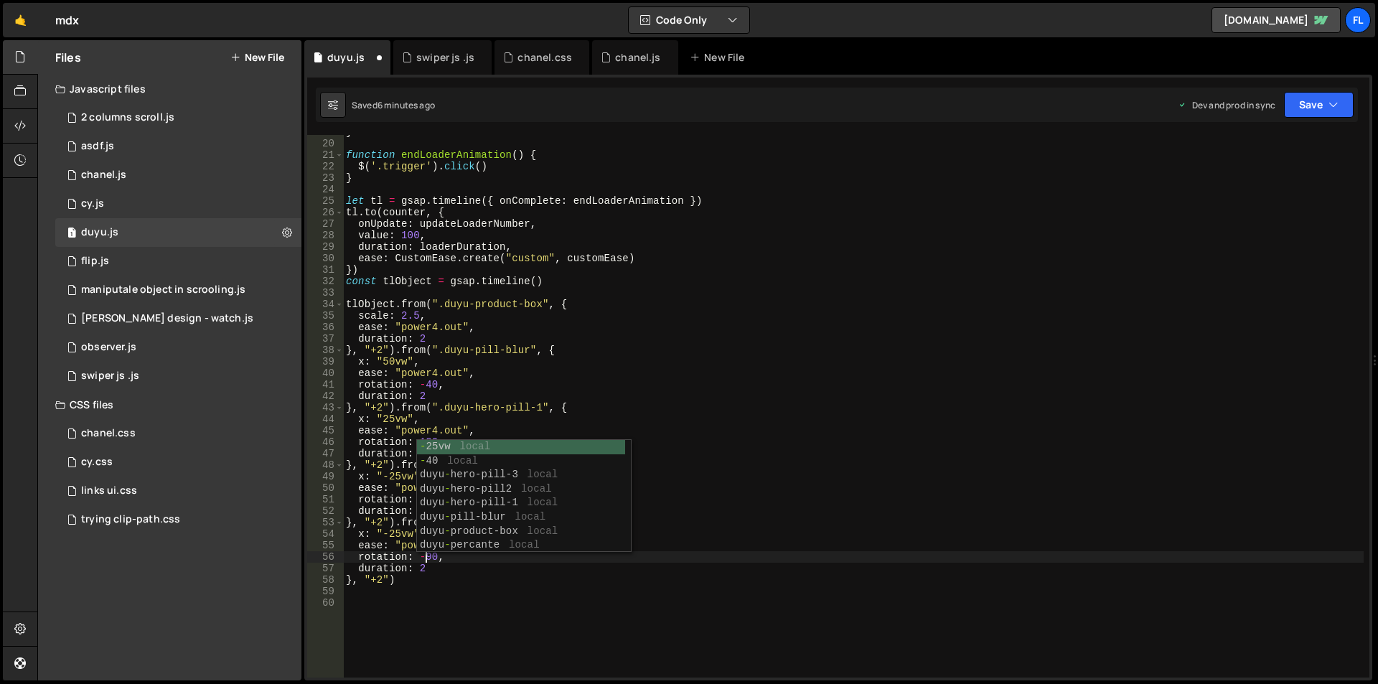
click at [466, 593] on div "} function endLoaderAnimation ( ) { $ ( '.trigger' ) . click ( ) } let tl = gsa…" at bounding box center [853, 408] width 1020 height 565
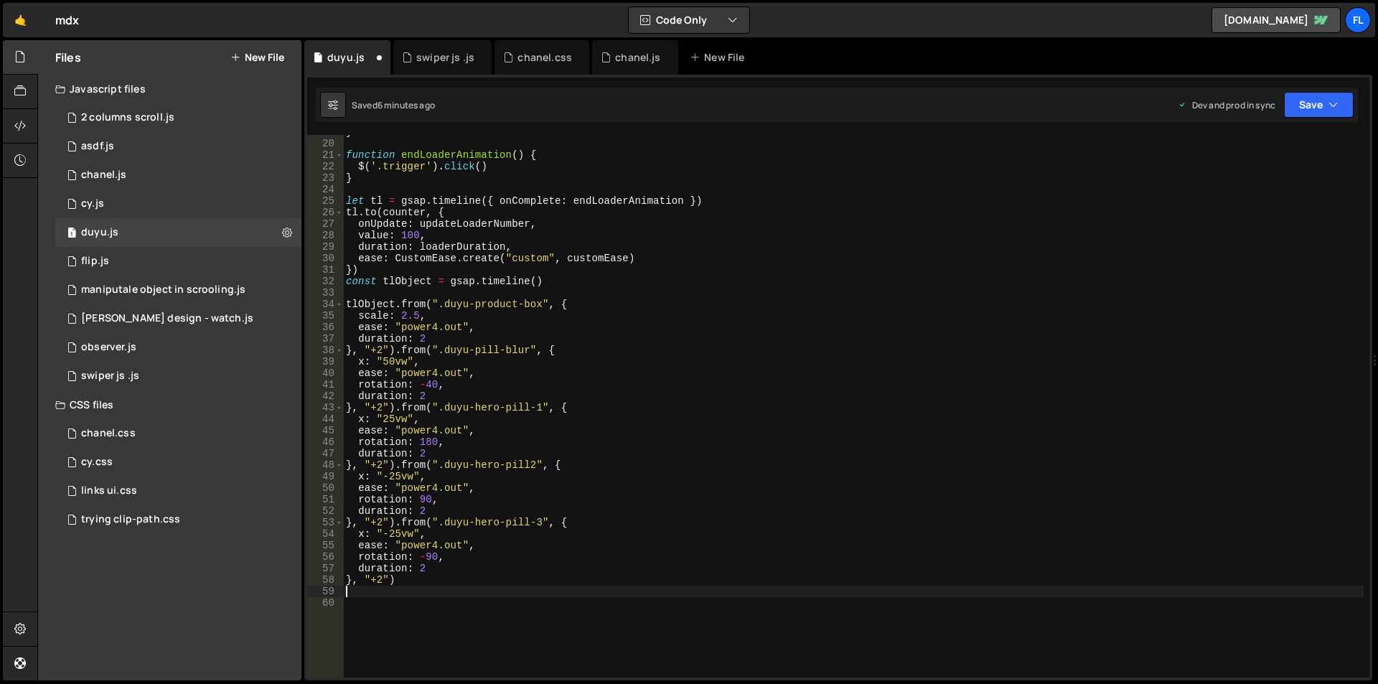
scroll to position [0, 0]
drag, startPoint x: 528, startPoint y: 461, endPoint x: 557, endPoint y: 488, distance: 39.6
click at [528, 461] on div "} function endLoaderAnimation ( ) { $ ( '.trigger' ) . click ( ) } let tl = gsa…" at bounding box center [853, 408] width 1020 height 565
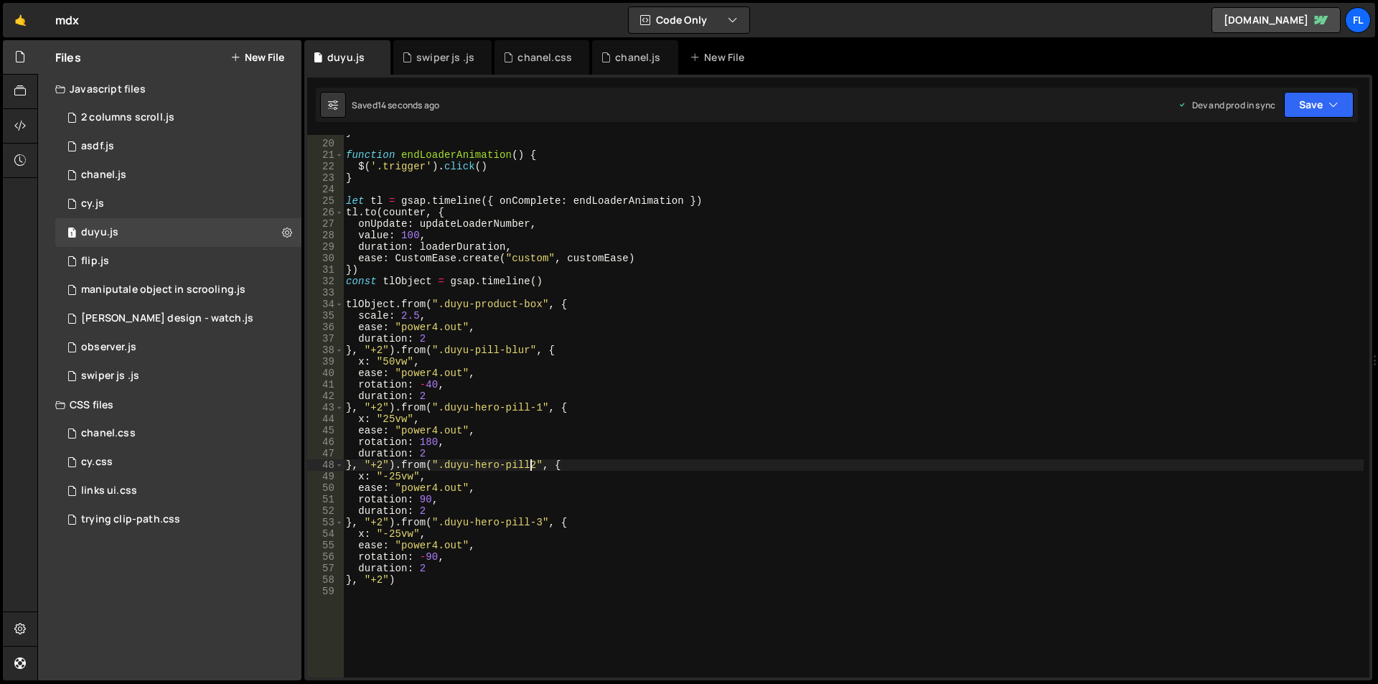
scroll to position [0, 13]
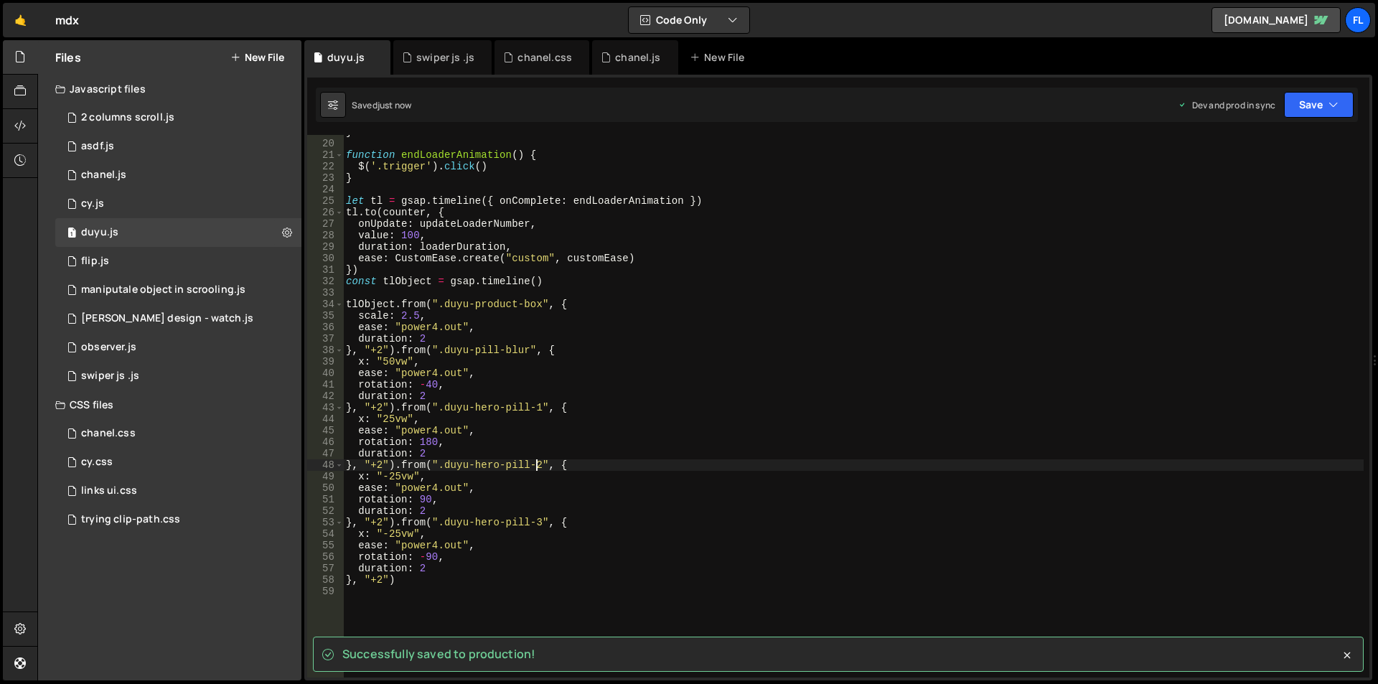
type textarea "}, "+2").from(".duyu-hero-pill-2", {"
